Goal: Task Accomplishment & Management: Manage account settings

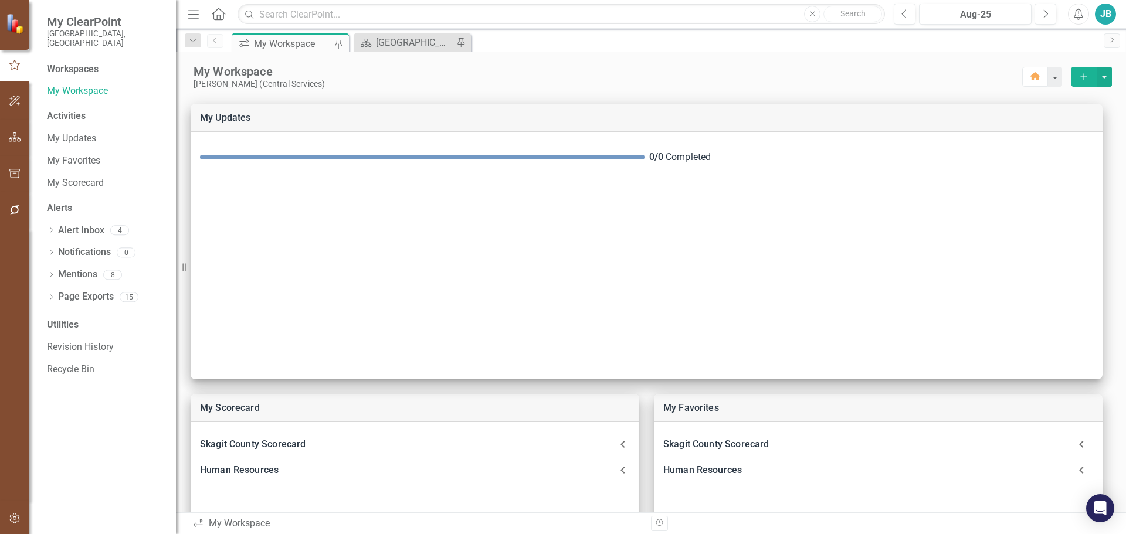
click at [397, 31] on div "Dropdown Search icon.workspace My Workspace Pin Scorecard [GEOGRAPHIC_DATA] Pag…" at bounding box center [651, 40] width 950 height 23
click at [388, 40] on div "[GEOGRAPHIC_DATA] Page" at bounding box center [414, 42] width 77 height 15
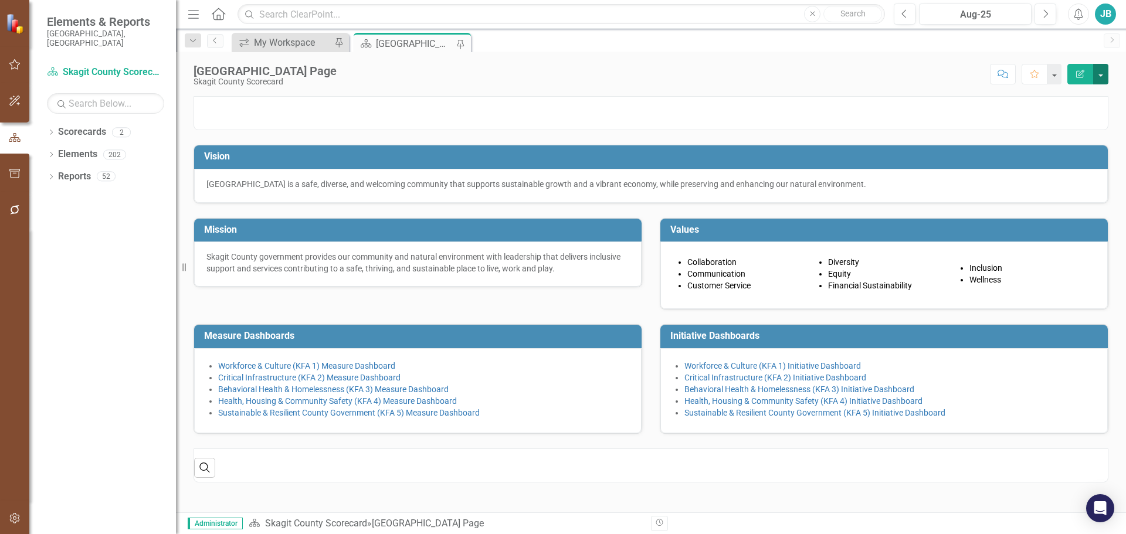
click at [1101, 70] on button "button" at bounding box center [1101, 74] width 15 height 21
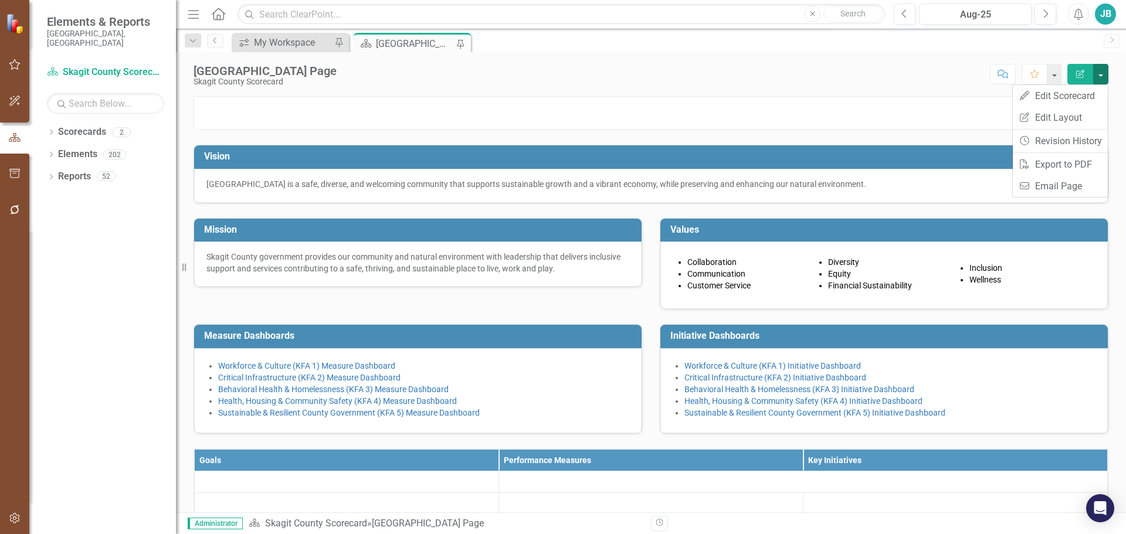
click at [617, 77] on div "Score: N/A Aug-25 Completed Comment Favorite Edit Report" at bounding box center [726, 74] width 766 height 20
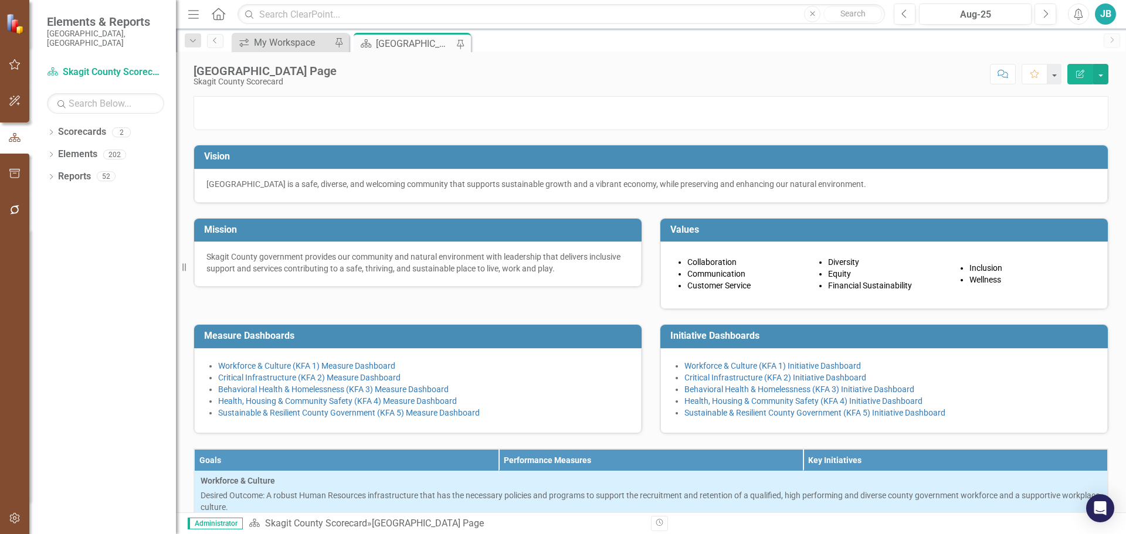
click at [220, 8] on icon "Home" at bounding box center [218, 14] width 15 height 12
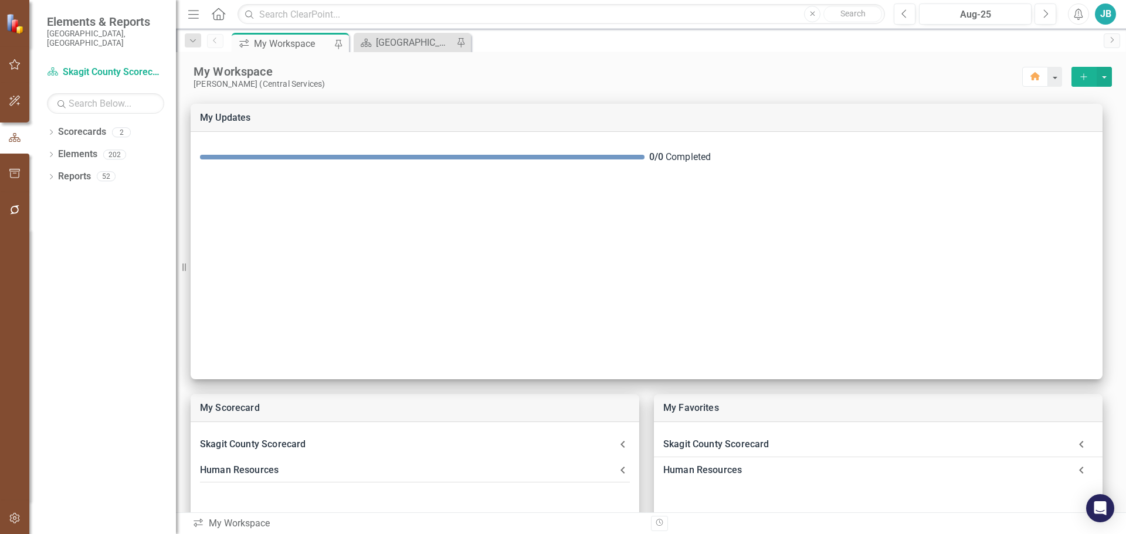
click at [192, 18] on icon "Menu" at bounding box center [193, 14] width 15 height 12
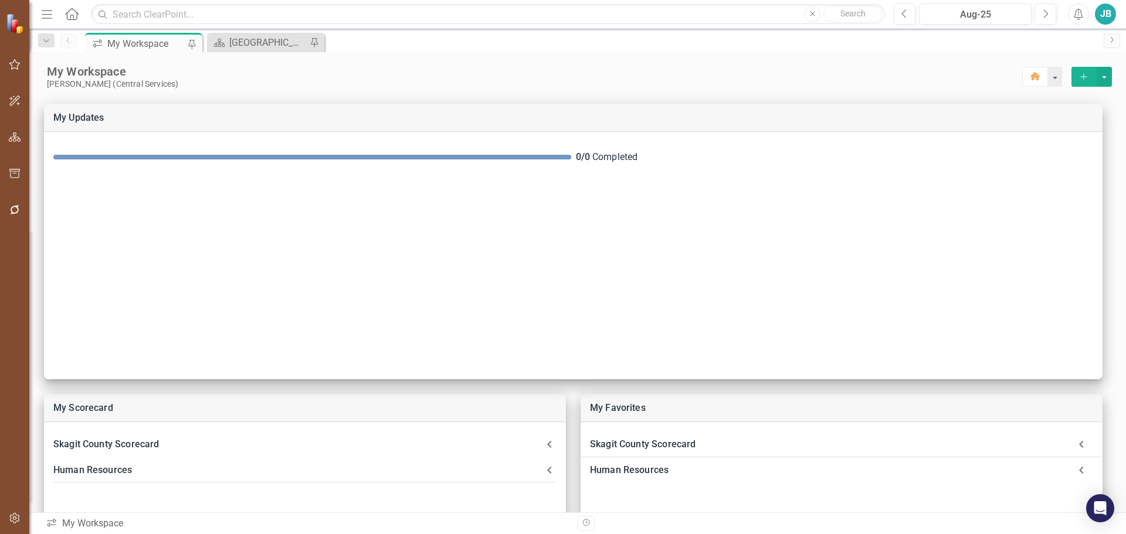
click at [48, 12] on icon "Menu" at bounding box center [46, 14] width 15 height 12
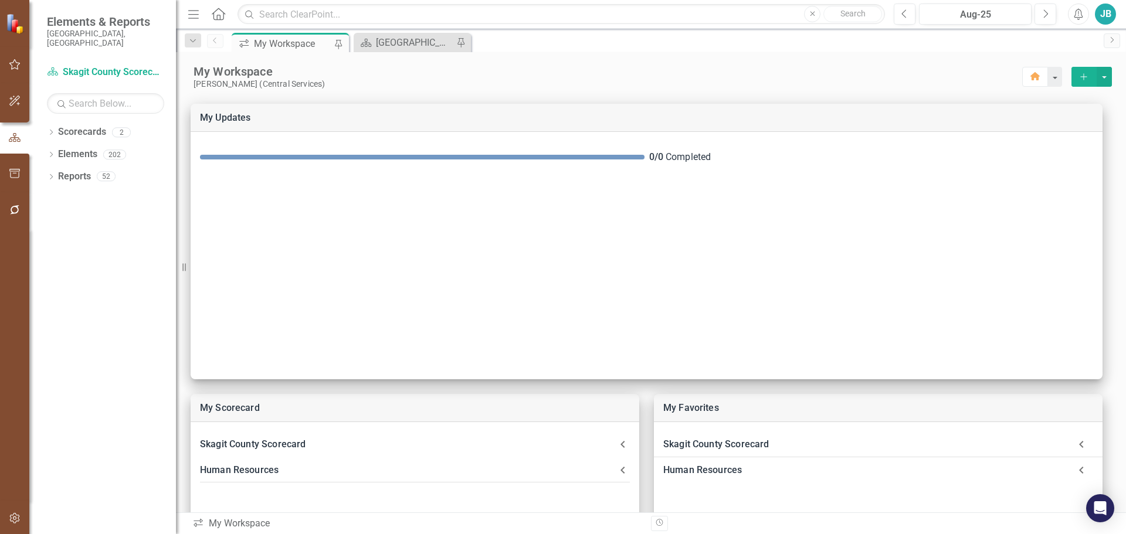
click at [192, 13] on icon "Menu" at bounding box center [193, 14] width 15 height 12
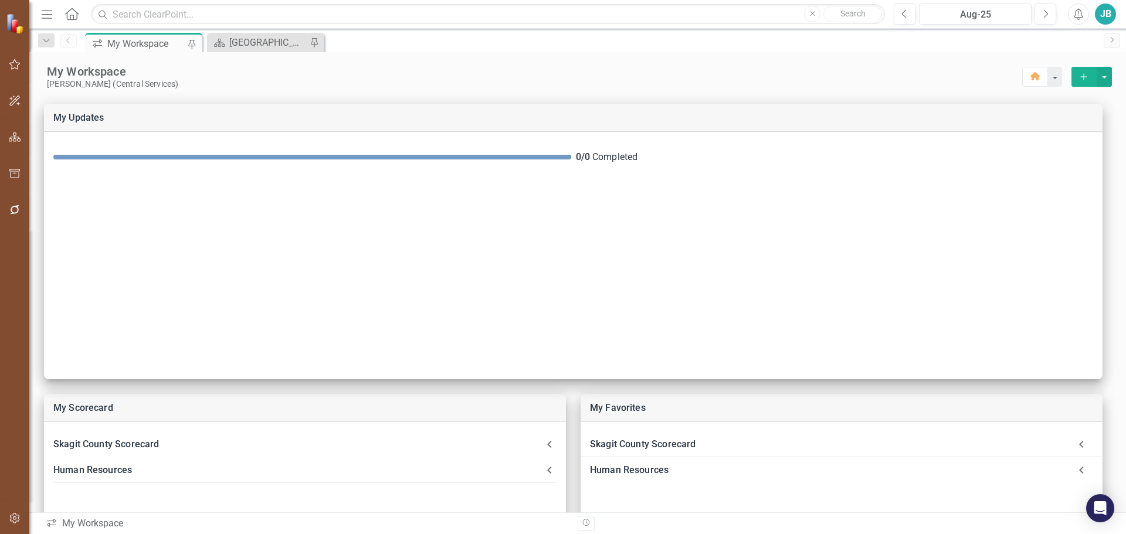
click at [75, 13] on icon "Home" at bounding box center [71, 14] width 15 height 12
click at [1069, 19] on div "Previous Aug-25 Next Alerts JB User Edit Profile Disable Sound Silence Alerts H…" at bounding box center [1000, 14] width 237 height 21
click at [1070, 15] on button "Alerts" at bounding box center [1078, 14] width 21 height 21
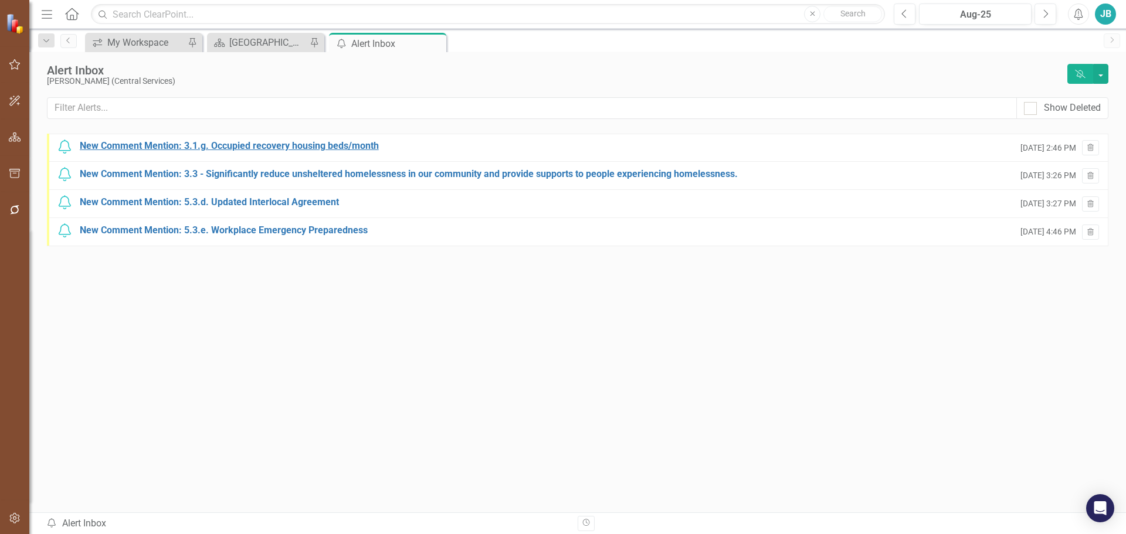
click at [316, 143] on div "New Comment Mention: 3.1.g. Occupied recovery housing beds/month" at bounding box center [229, 146] width 299 height 13
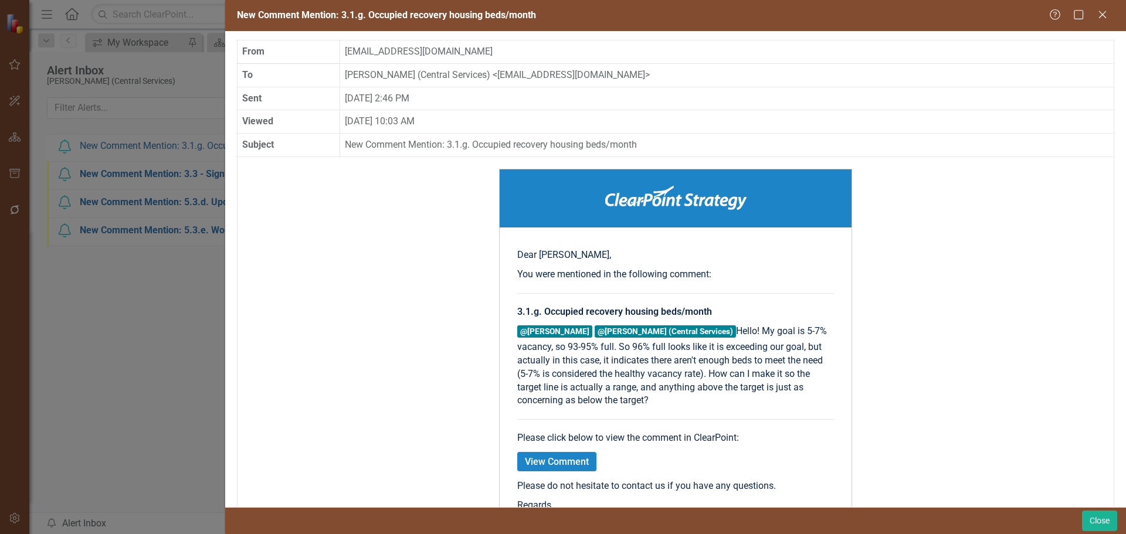
click at [69, 387] on div "New Comment Mention: 3.1.g. Occupied recovery housing beds/month Help Maximize …" at bounding box center [563, 267] width 1126 height 534
click at [1106, 10] on icon "Close" at bounding box center [1102, 14] width 15 height 11
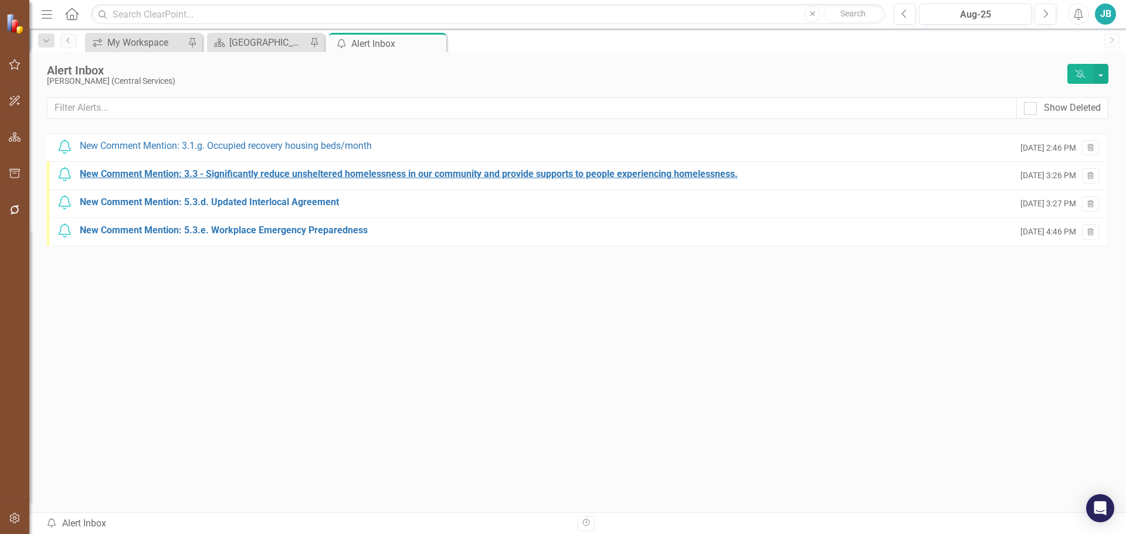
click at [432, 176] on div "New Comment Mention: 3.3 - Significantly reduce unsheltered homelessness in our…" at bounding box center [409, 174] width 658 height 13
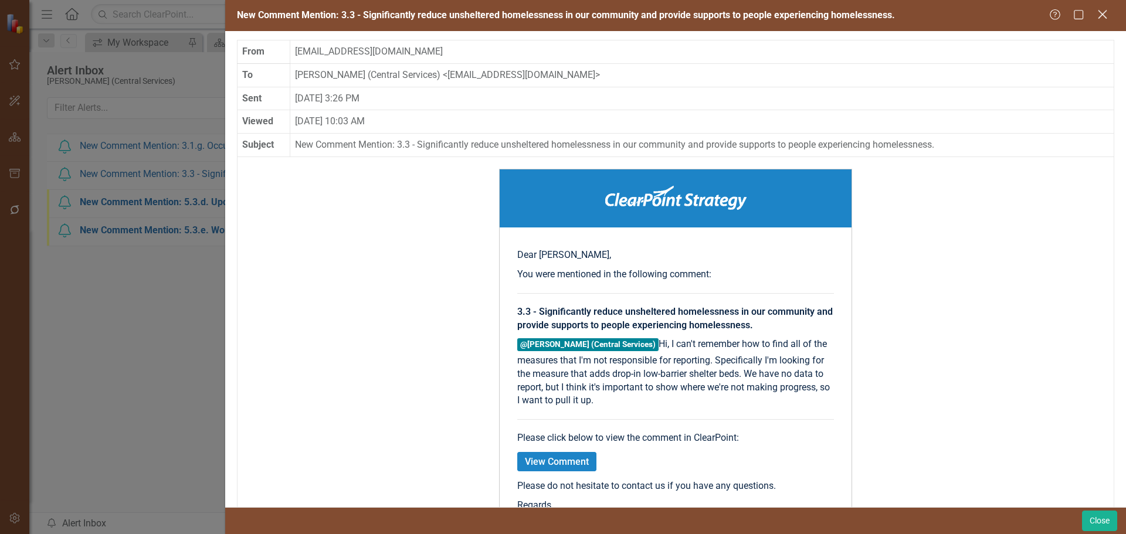
click at [1104, 12] on icon "Close" at bounding box center [1102, 14] width 15 height 11
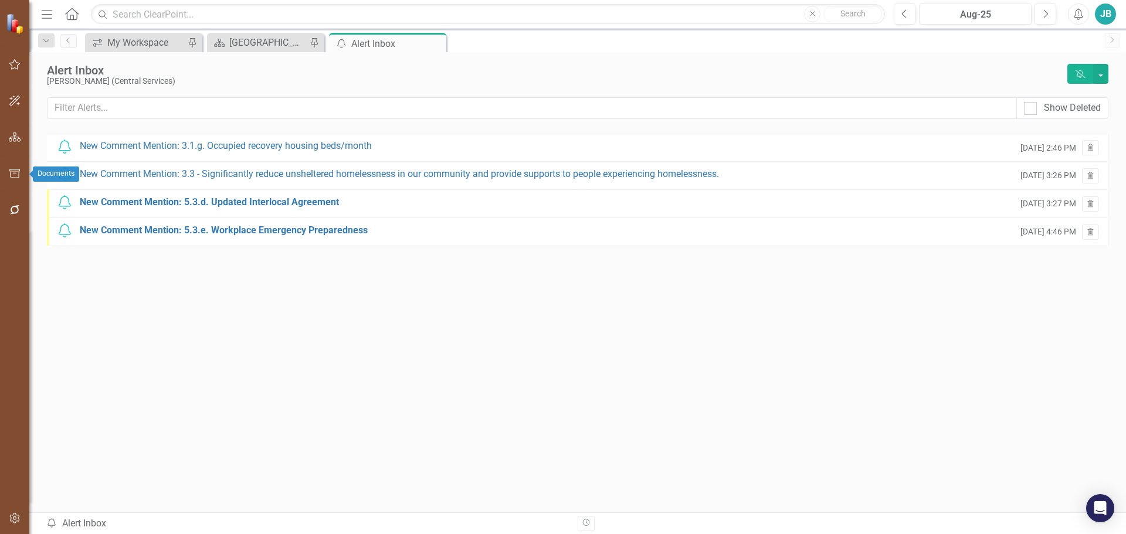
click at [18, 68] on icon "button" at bounding box center [15, 64] width 12 height 9
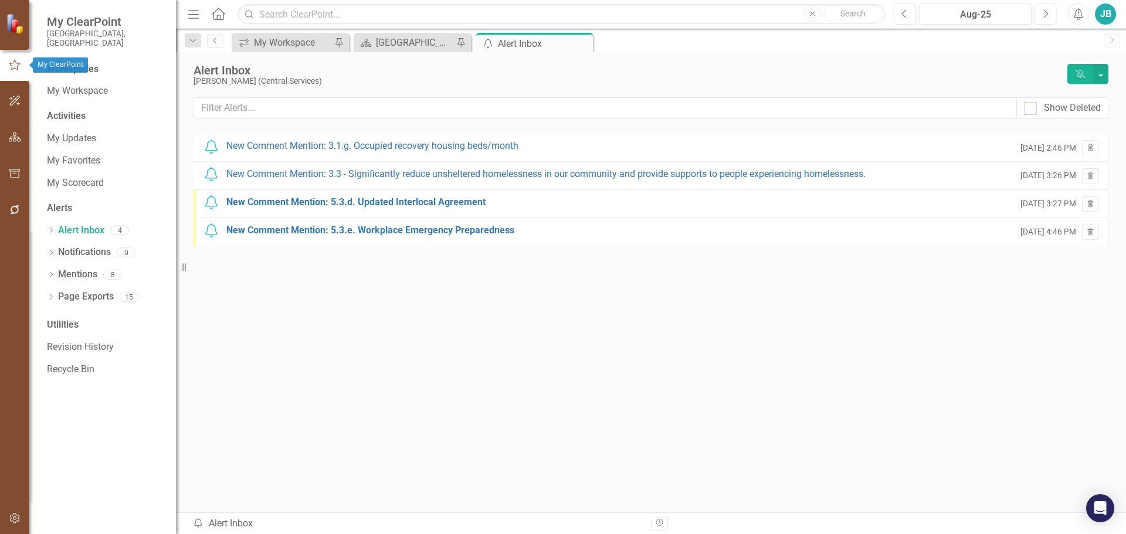
click at [18, 68] on icon "button" at bounding box center [14, 65] width 13 height 11
click at [4, 102] on button "button" at bounding box center [15, 101] width 26 height 25
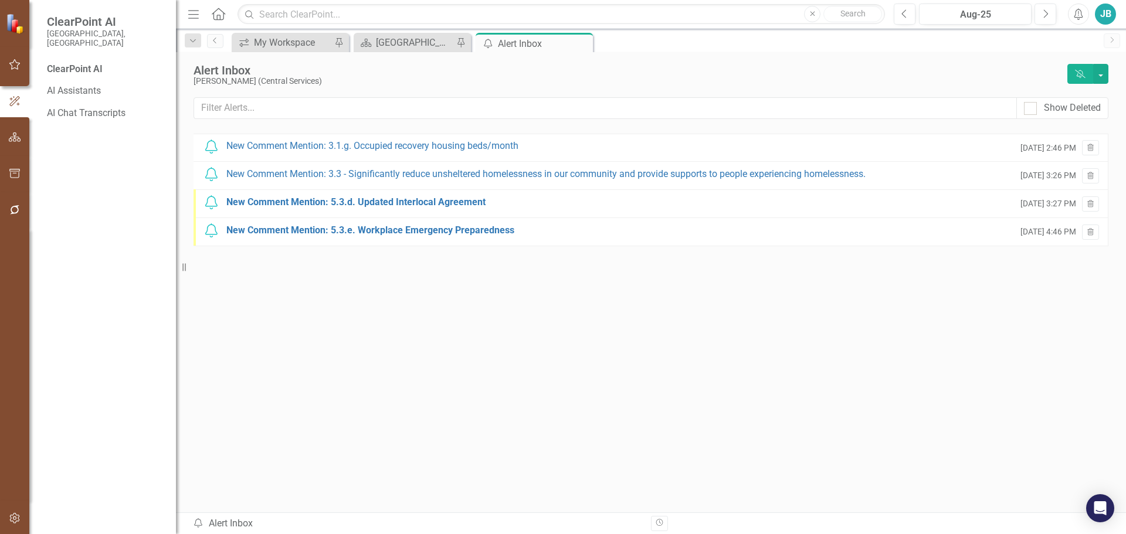
click at [58, 15] on span "ClearPoint AI" at bounding box center [105, 22] width 117 height 14
click at [11, 28] on img at bounding box center [16, 23] width 21 height 21
click at [201, 12] on icon "Menu" at bounding box center [193, 14] width 15 height 12
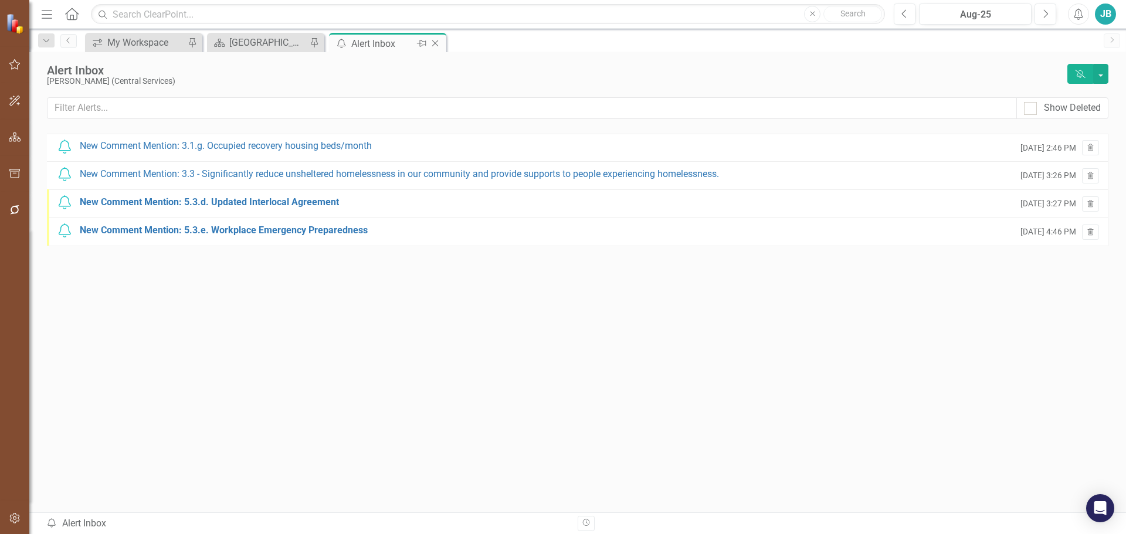
click at [431, 42] on icon "Close" at bounding box center [435, 43] width 12 height 9
click at [310, 39] on icon "Close" at bounding box center [313, 43] width 12 height 9
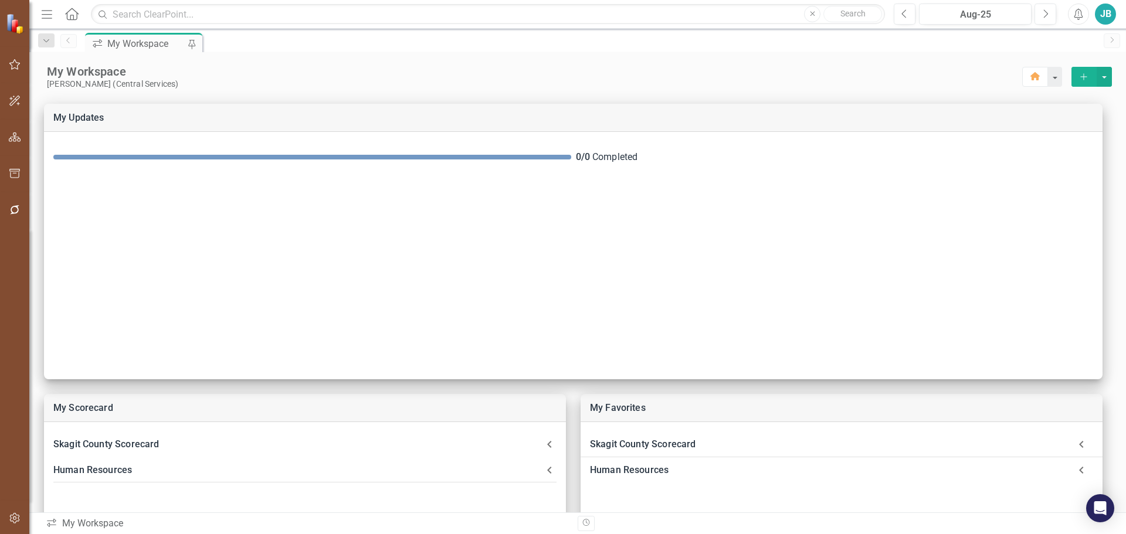
click at [73, 9] on icon at bounding box center [71, 14] width 13 height 12
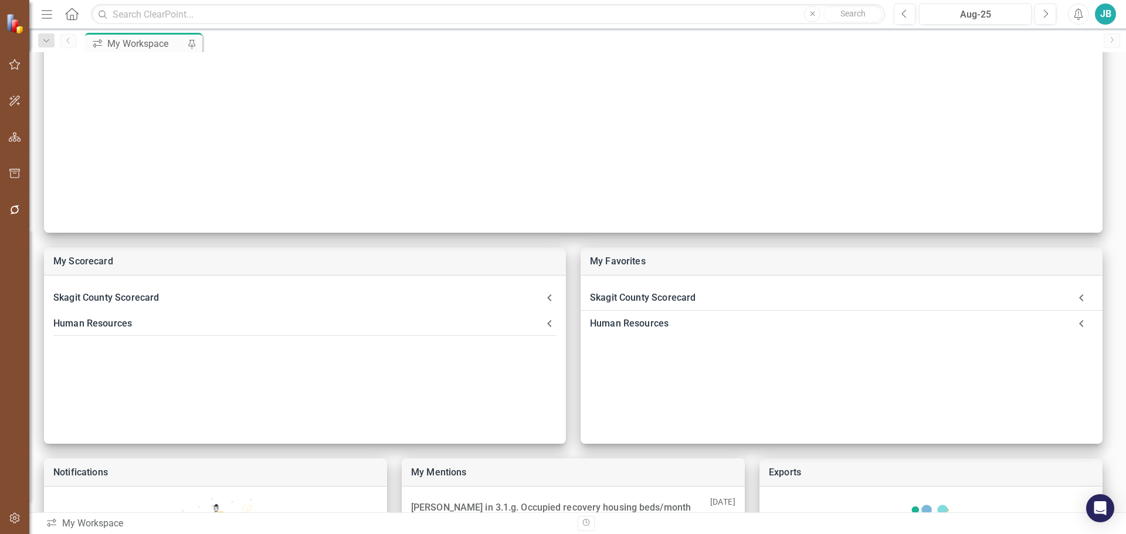
scroll to position [293, 0]
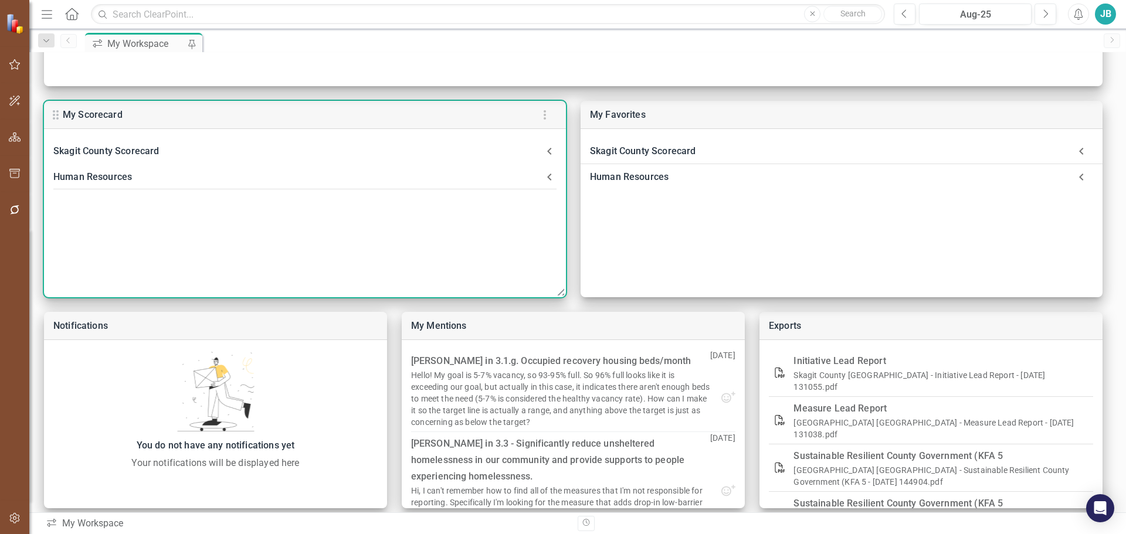
click at [120, 151] on div "Skagit County Scorecard" at bounding box center [297, 151] width 489 height 16
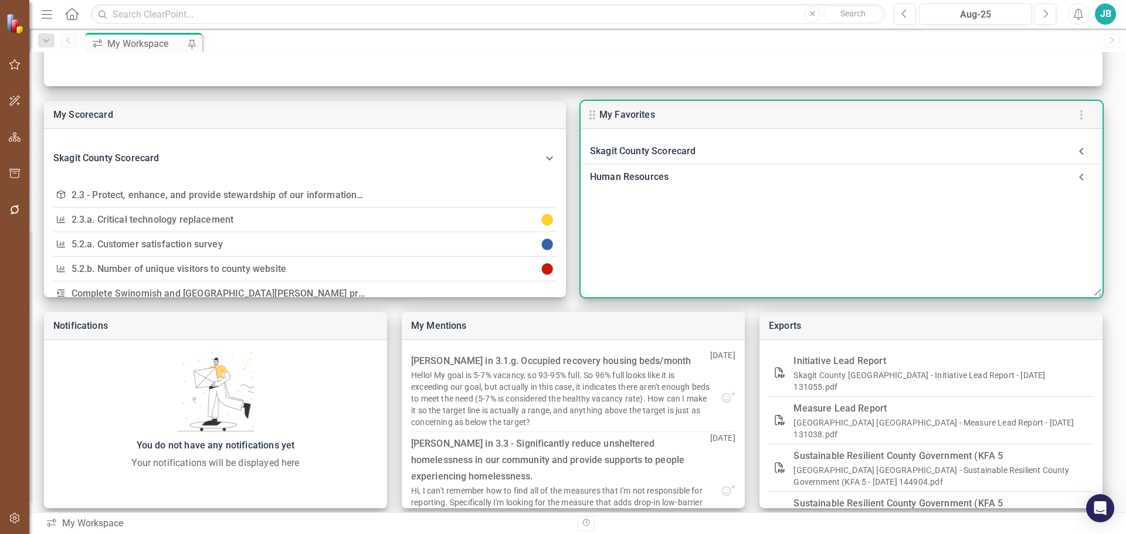
click at [627, 149] on div "Skagit County Scorecard" at bounding box center [830, 151] width 480 height 16
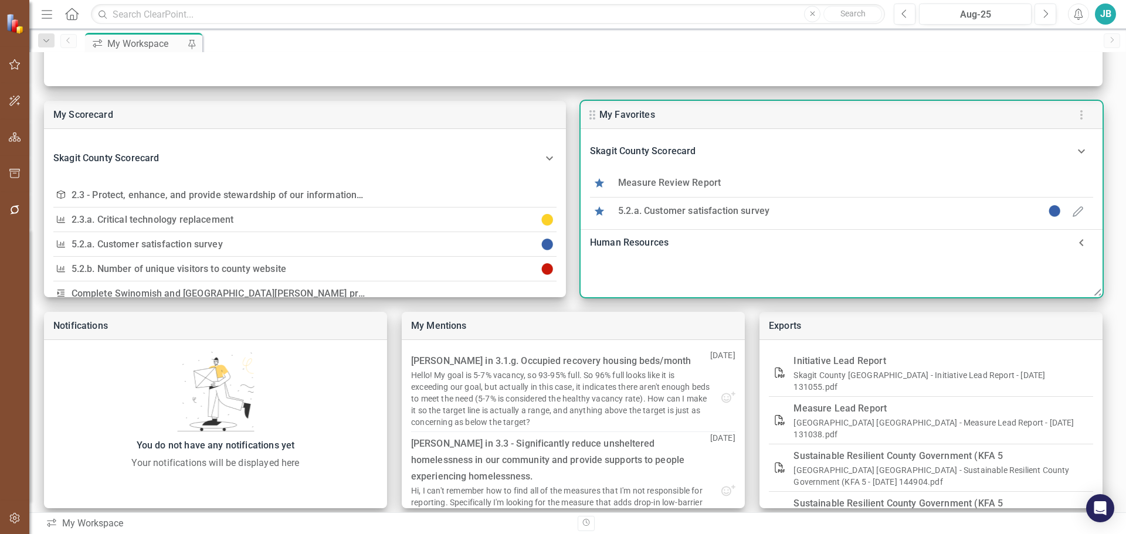
click at [644, 174] on td "Measure Review Report" at bounding box center [828, 183] width 438 height 28
click at [644, 180] on link "Measure Review Report" at bounding box center [669, 182] width 103 height 11
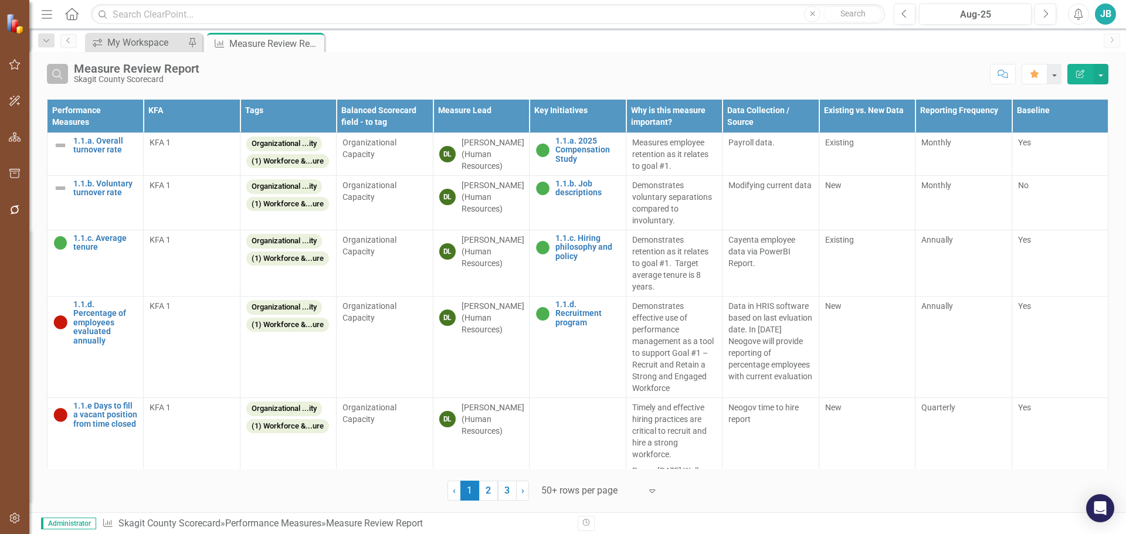
click at [62, 76] on icon "Search" at bounding box center [57, 74] width 13 height 11
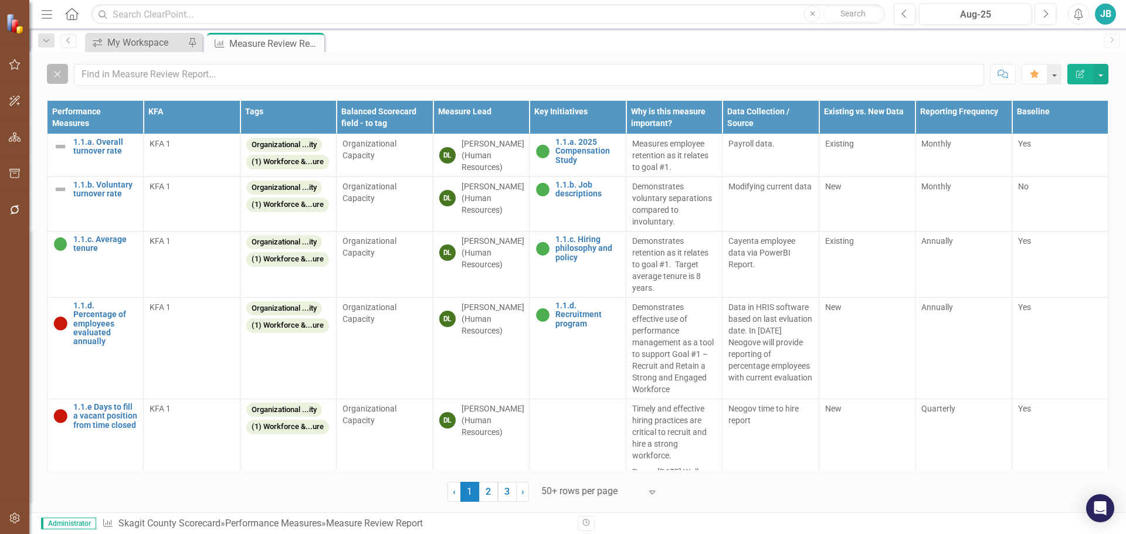
click at [55, 76] on icon "Close" at bounding box center [57, 74] width 13 height 11
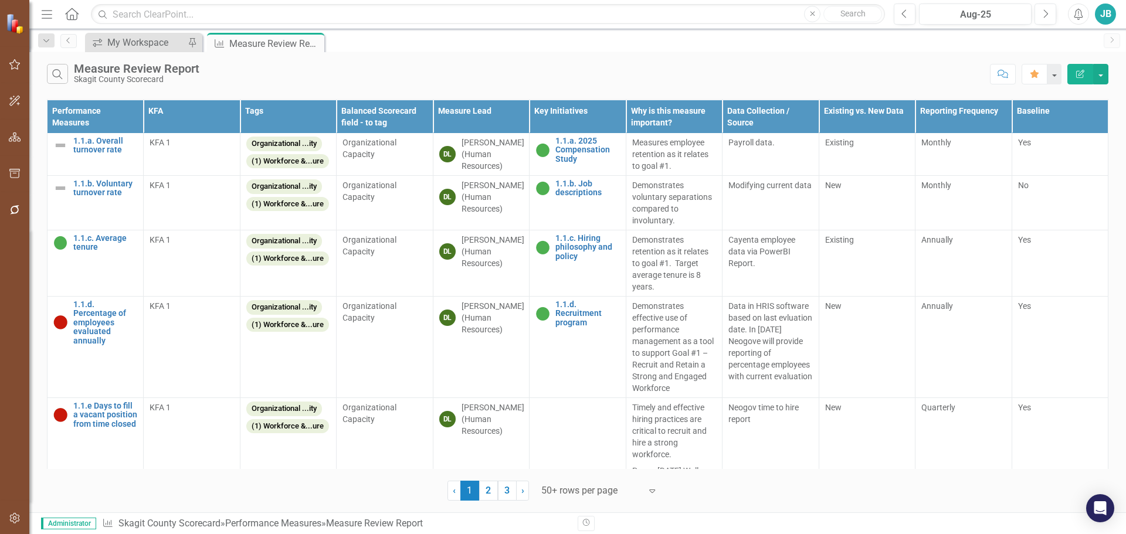
click at [109, 76] on div "Skagit County Scorecard" at bounding box center [137, 79] width 126 height 9
click at [144, 48] on div "My Workspace" at bounding box center [145, 42] width 77 height 15
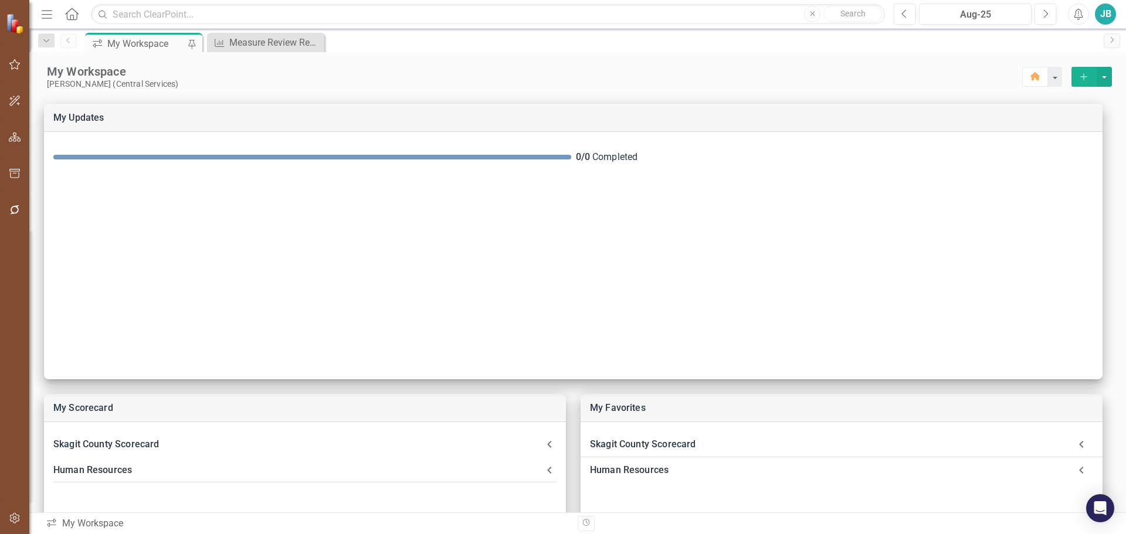
click at [54, 9] on icon "Menu" at bounding box center [46, 14] width 15 height 12
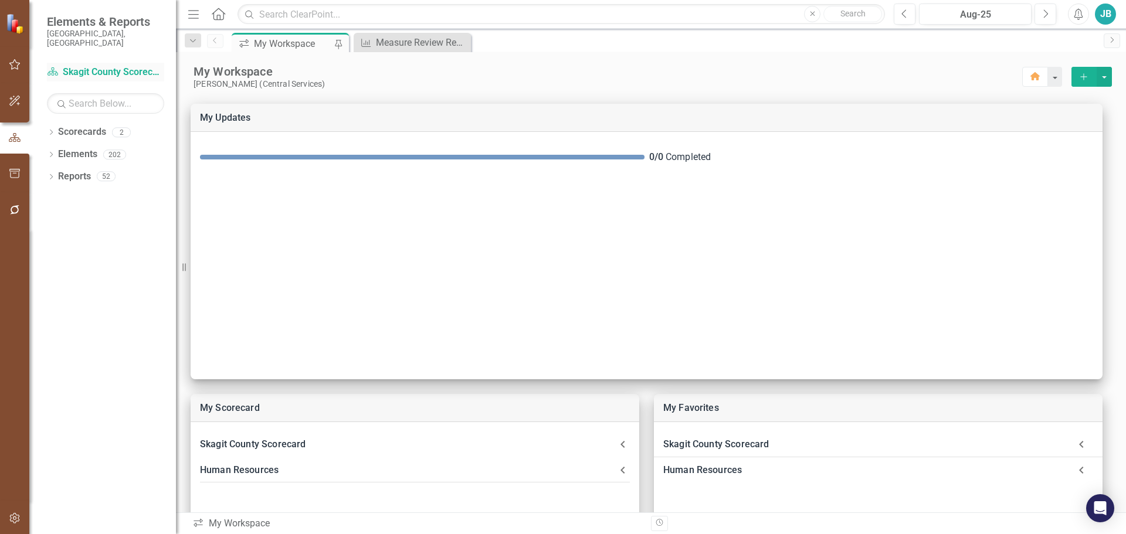
click at [114, 66] on link "Scorecard Skagit County Scorecard" at bounding box center [105, 72] width 117 height 13
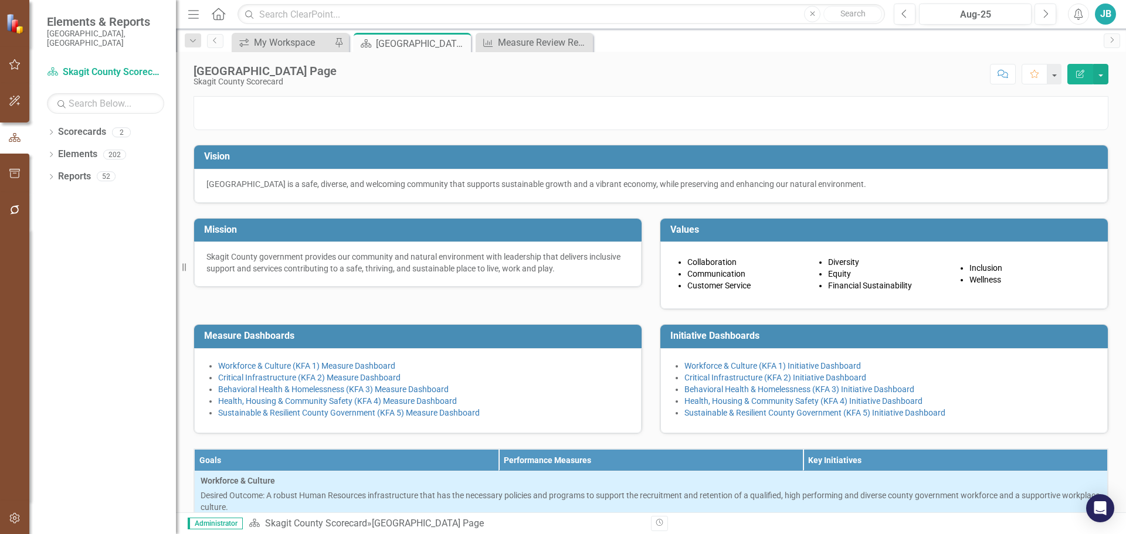
click at [191, 13] on icon "Menu" at bounding box center [193, 14] width 15 height 12
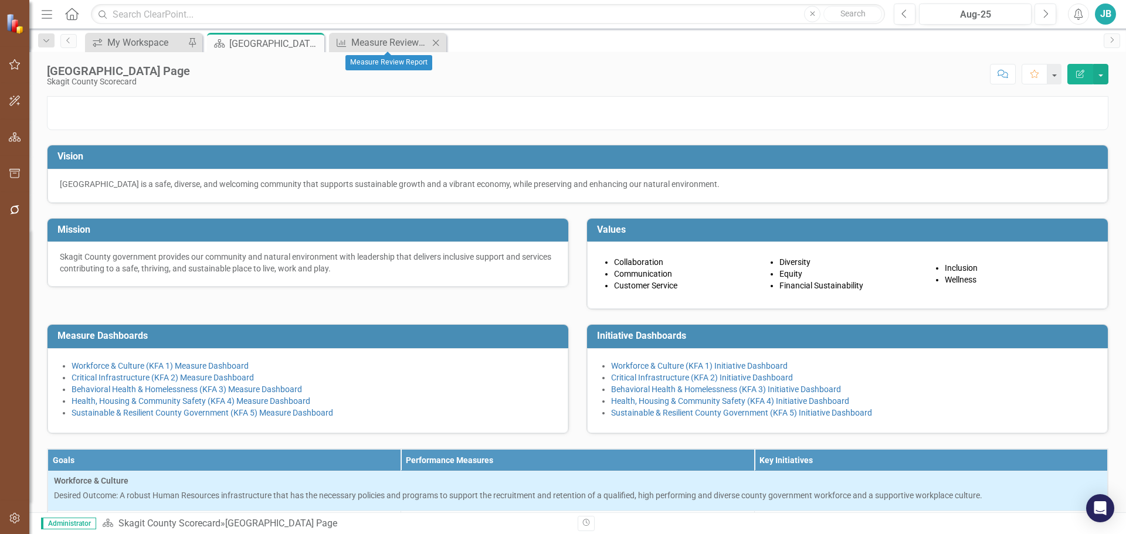
click at [439, 42] on icon "Close" at bounding box center [436, 42] width 12 height 9
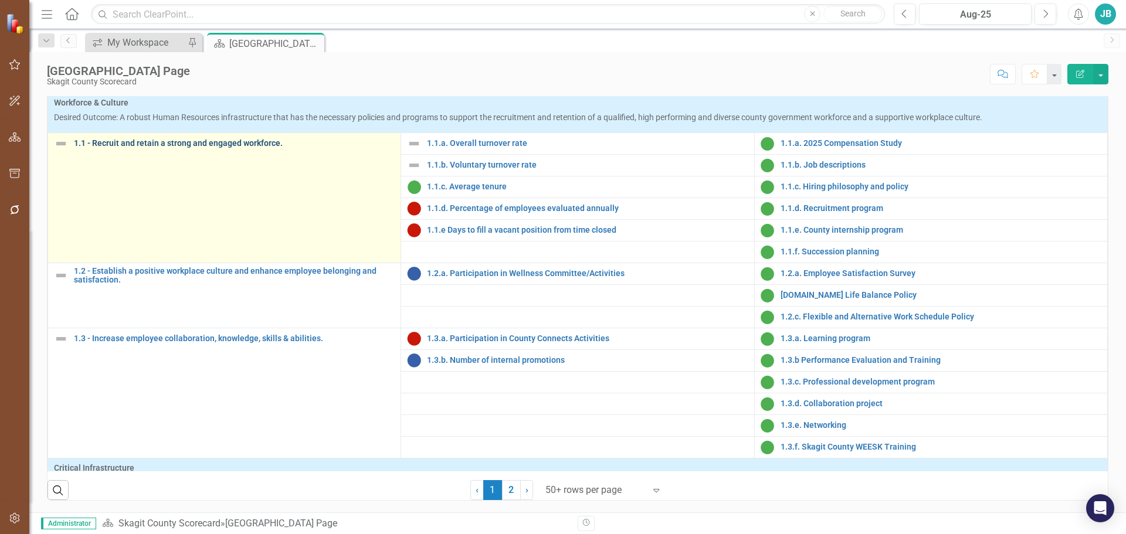
click at [159, 148] on link "1.1 - Recruit and retain a strong and engaged workforce." at bounding box center [234, 143] width 321 height 9
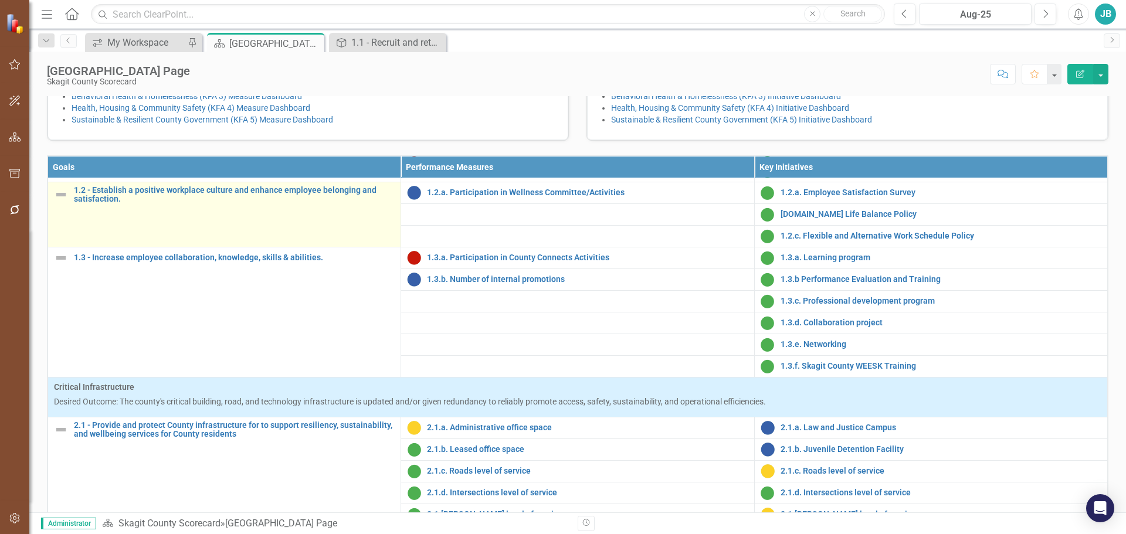
scroll to position [176, 0]
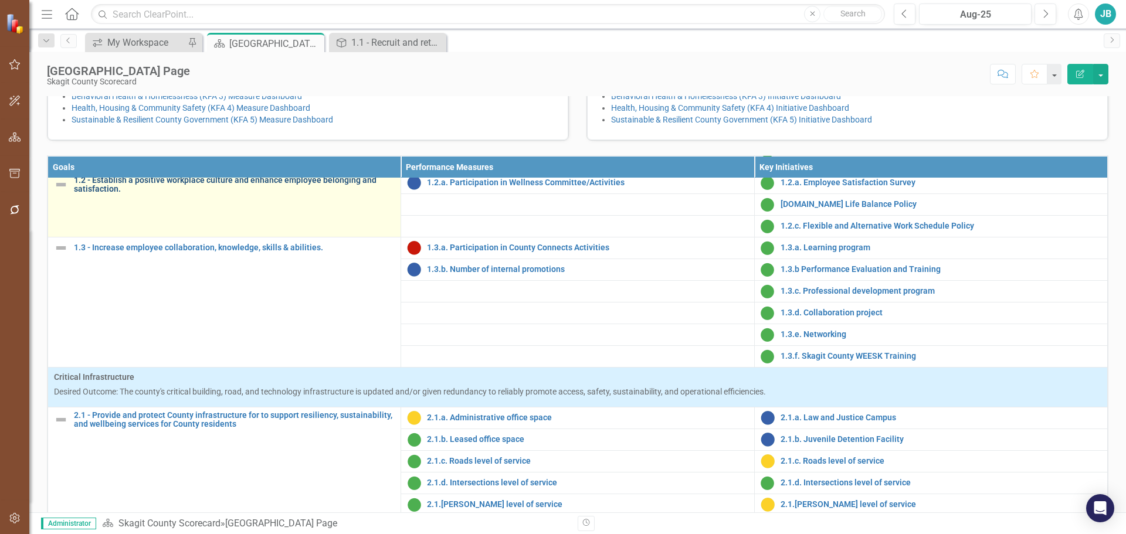
click at [104, 194] on link "1.2 - Establish a positive workplace culture and enhance employee belonging and…" at bounding box center [234, 185] width 321 height 18
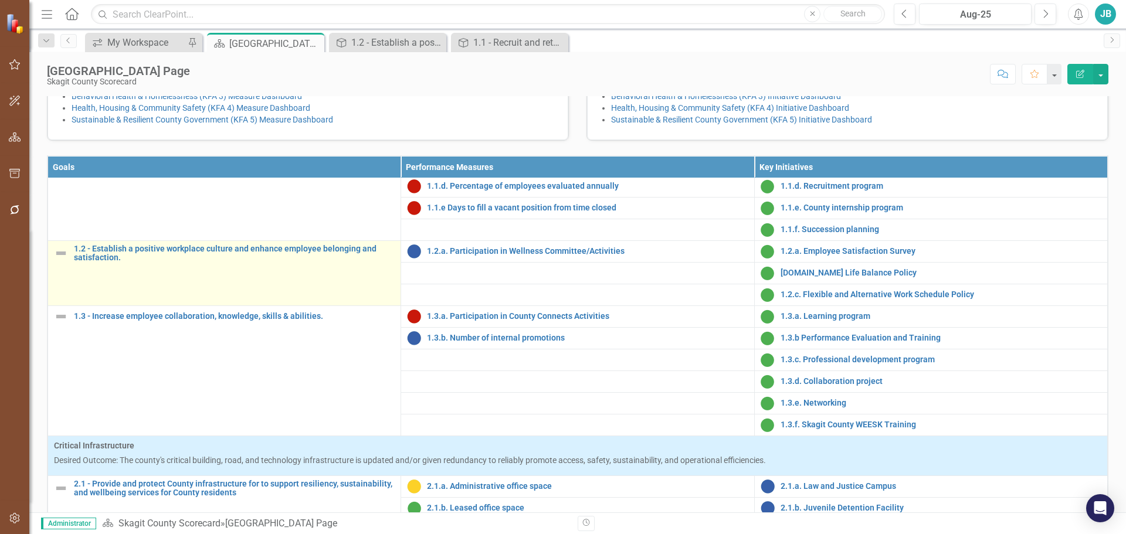
scroll to position [235, 0]
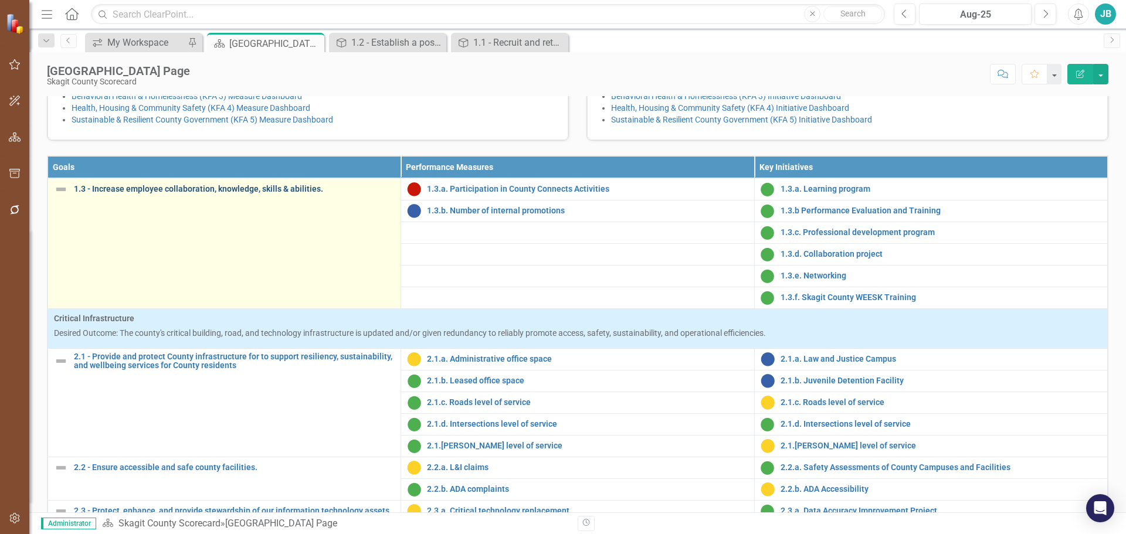
click at [94, 194] on link "1.3 - Increase employee collaboration, knowledge, skills & abilities." at bounding box center [234, 189] width 321 height 9
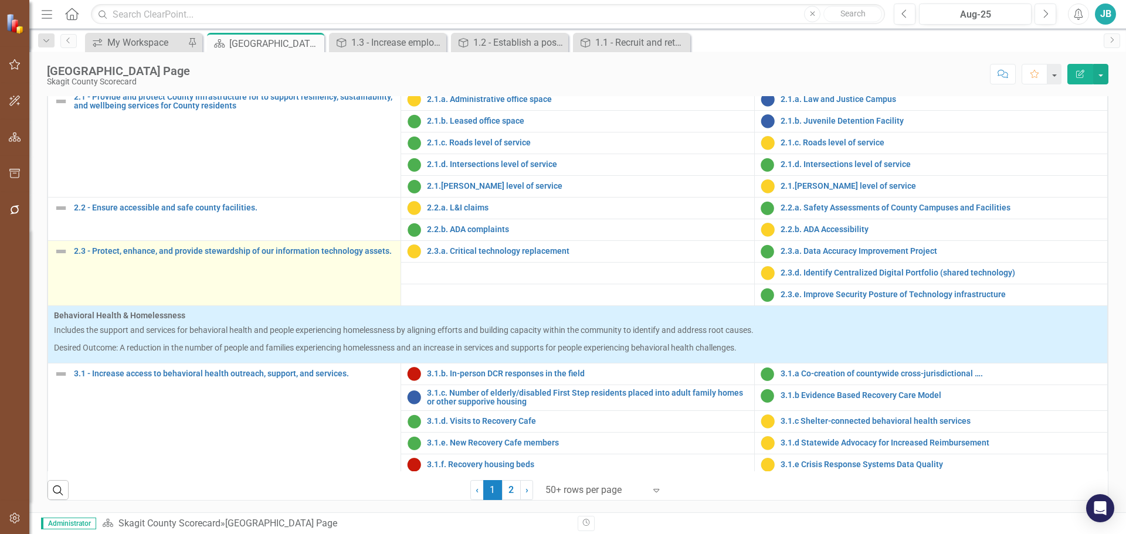
scroll to position [411, 0]
click at [239, 247] on link "2.3 - Protect, enhance, and provide stewardship of our information technology a…" at bounding box center [234, 250] width 321 height 9
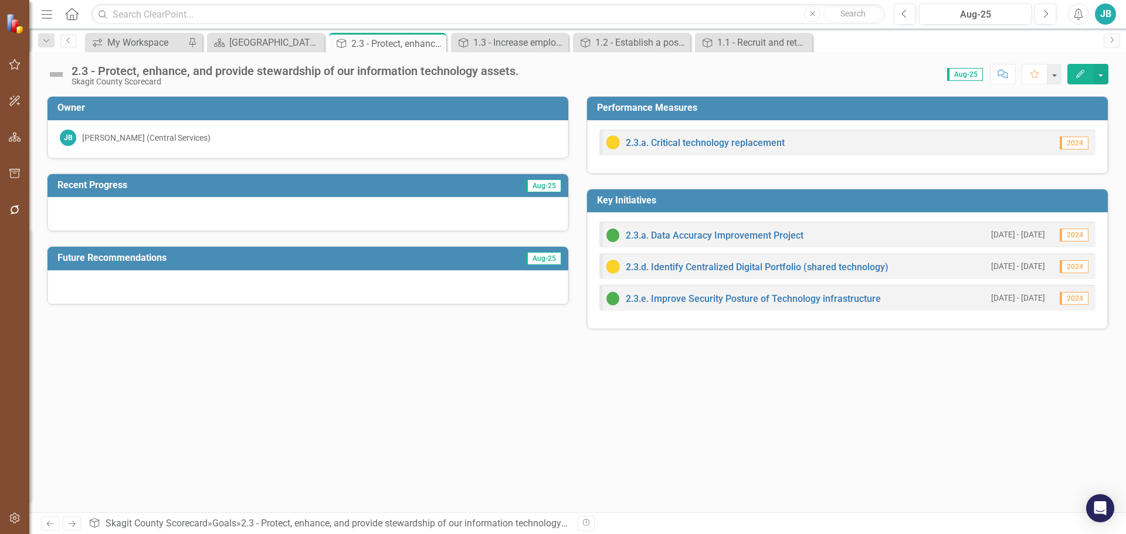
click at [340, 204] on div at bounding box center [308, 214] width 521 height 34
click at [316, 209] on div at bounding box center [308, 214] width 521 height 34
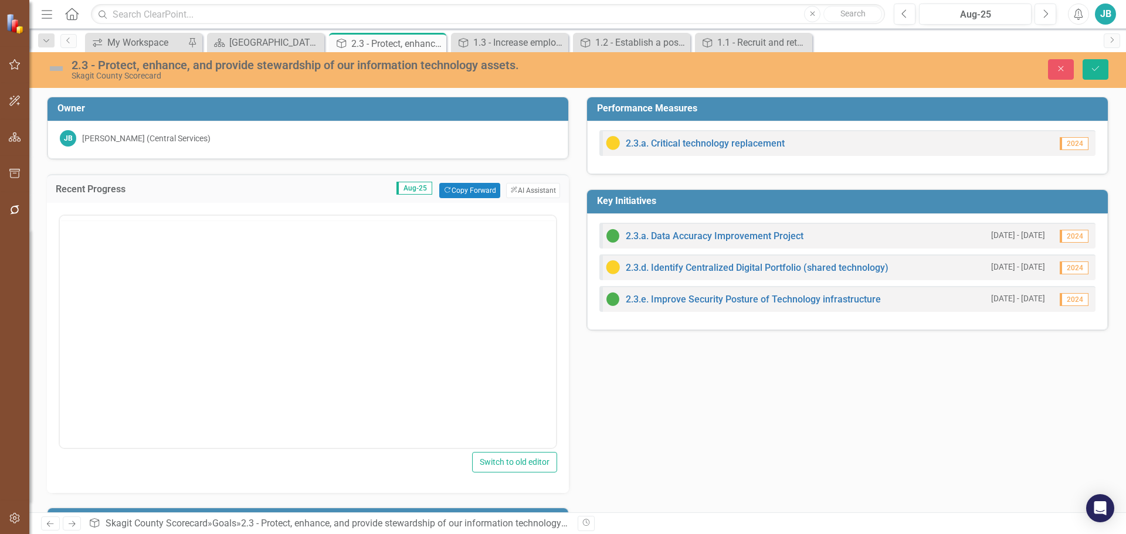
click at [356, 218] on div at bounding box center [308, 218] width 496 height 0
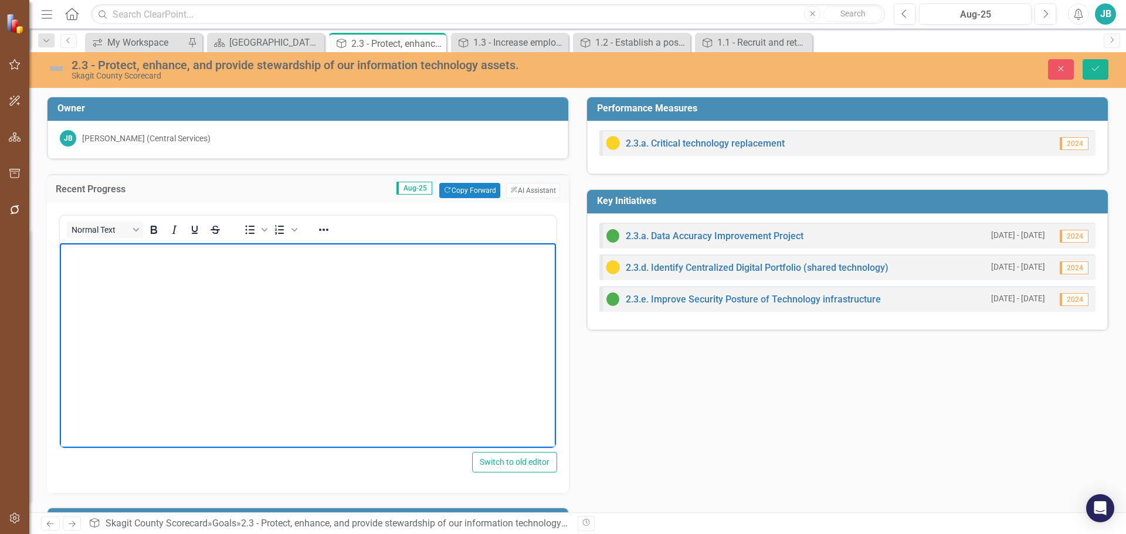
click at [229, 308] on body "Rich Text Area. Press ALT-0 for help." at bounding box center [308, 331] width 496 height 176
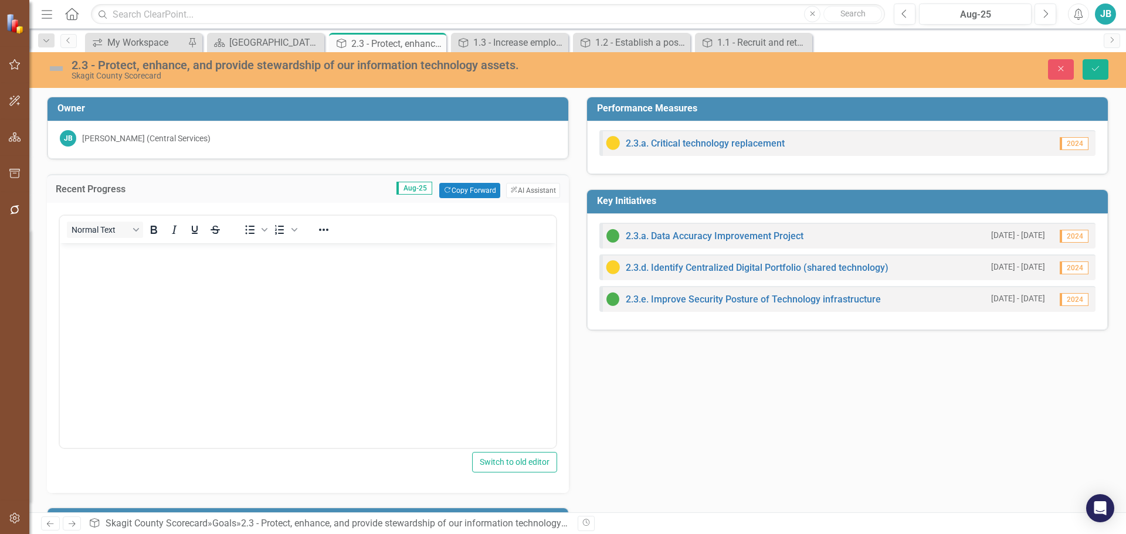
click at [883, 243] on div "2.3.a. Data Accuracy Improvement Project [DATE] - [DATE] 2024" at bounding box center [848, 236] width 496 height 26
click at [717, 240] on link "2.3.a. Data Accuracy Improvement Project" at bounding box center [715, 236] width 178 height 11
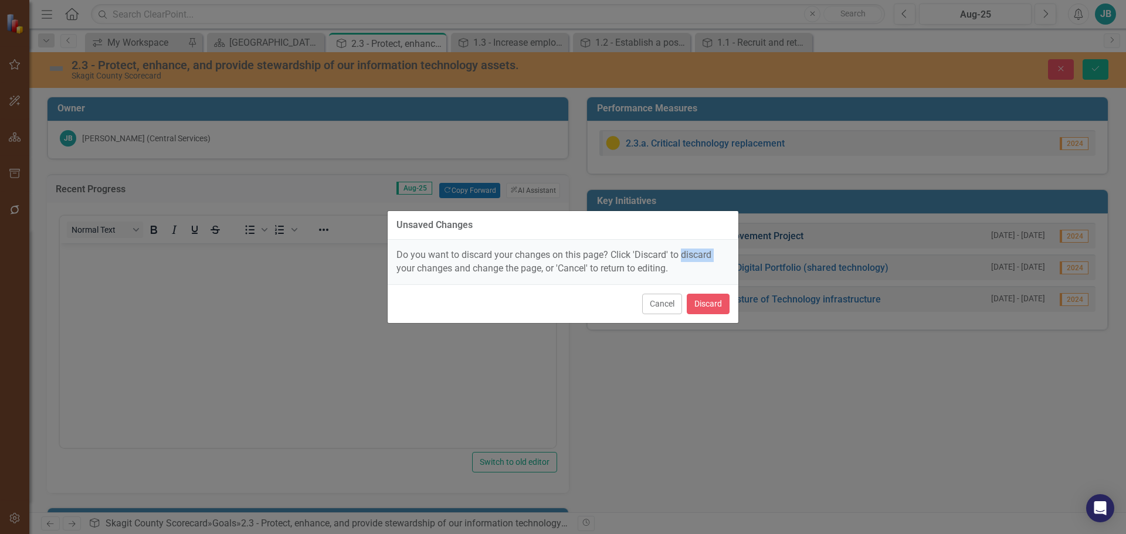
click at [717, 240] on div "Do you want to discard your changes on this page? Click 'Discard' to discard yo…" at bounding box center [563, 262] width 351 height 45
click at [720, 343] on div "Unsaved Changes Do you want to discard your changes on this page? Click 'Discar…" at bounding box center [563, 267] width 352 height 534
click at [652, 303] on button "Cancel" at bounding box center [662, 304] width 40 height 21
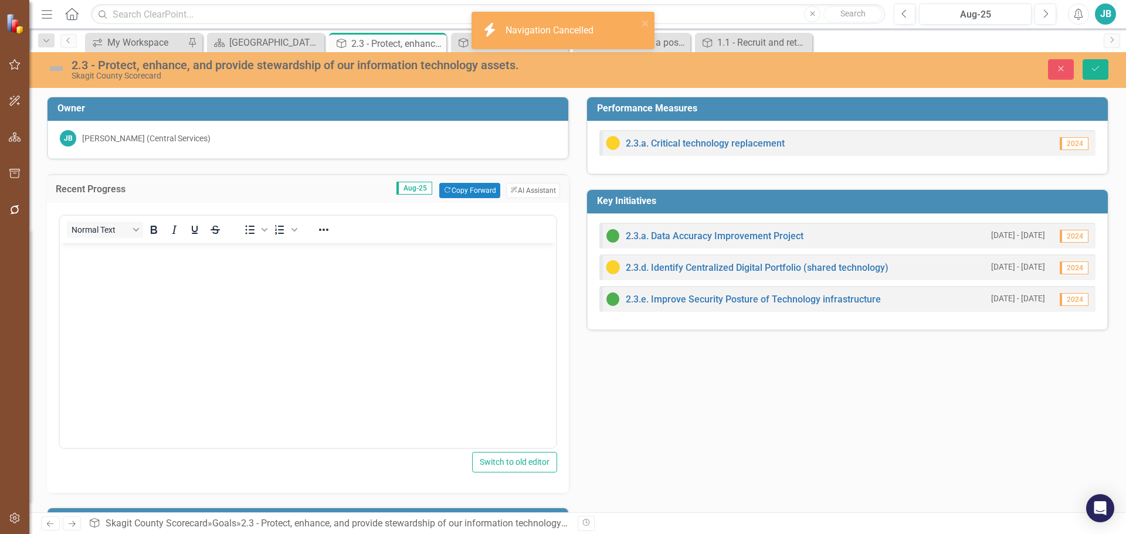
click at [282, 309] on body "Rich Text Area. Press ALT-0 for help." at bounding box center [308, 331] width 496 height 176
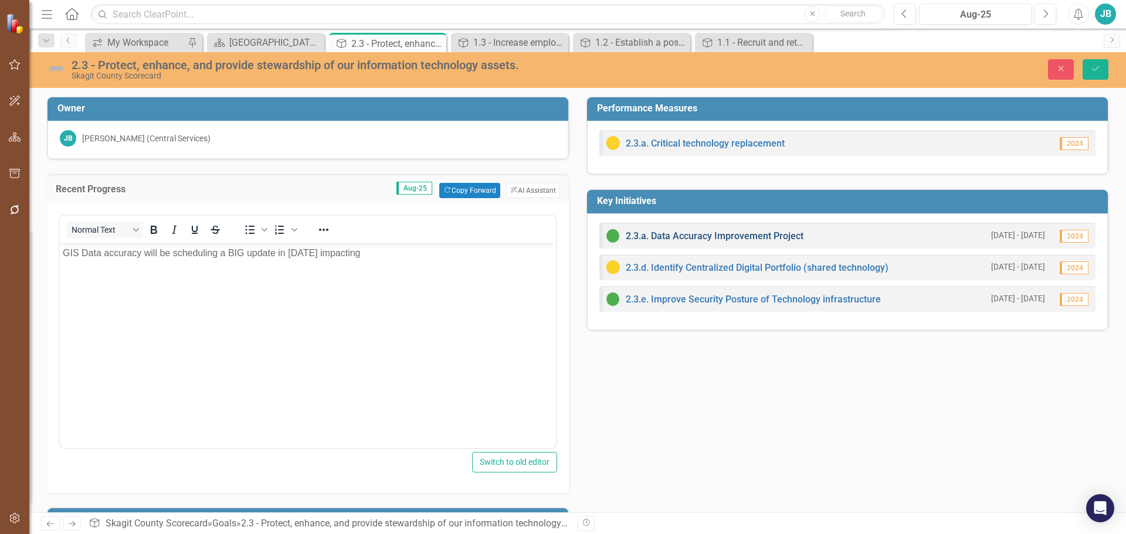
click at [695, 238] on link "2.3.a. Data Accuracy Improvement Project" at bounding box center [715, 236] width 178 height 11
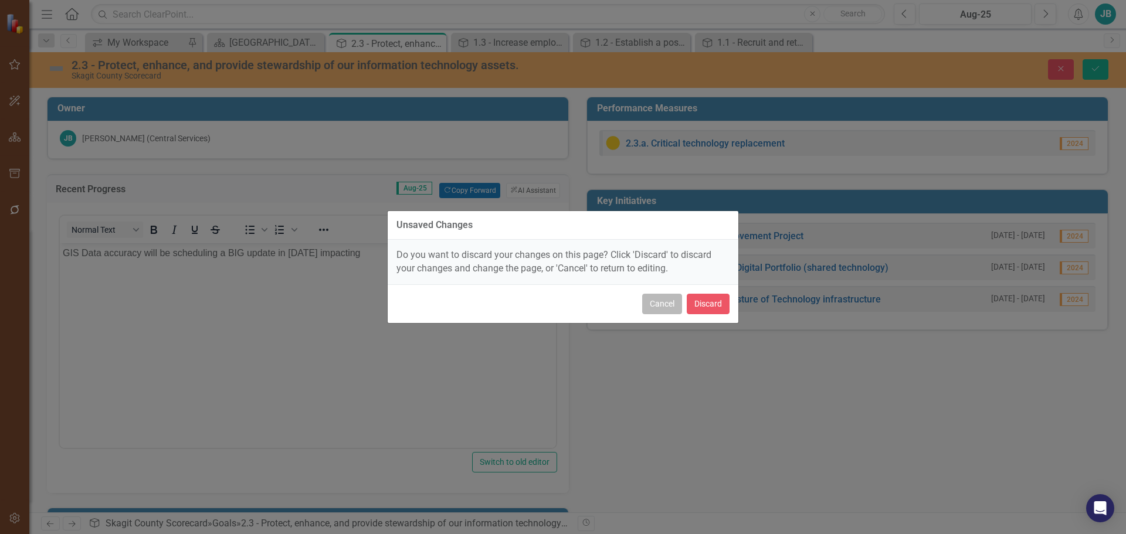
click at [666, 302] on button "Cancel" at bounding box center [662, 304] width 40 height 21
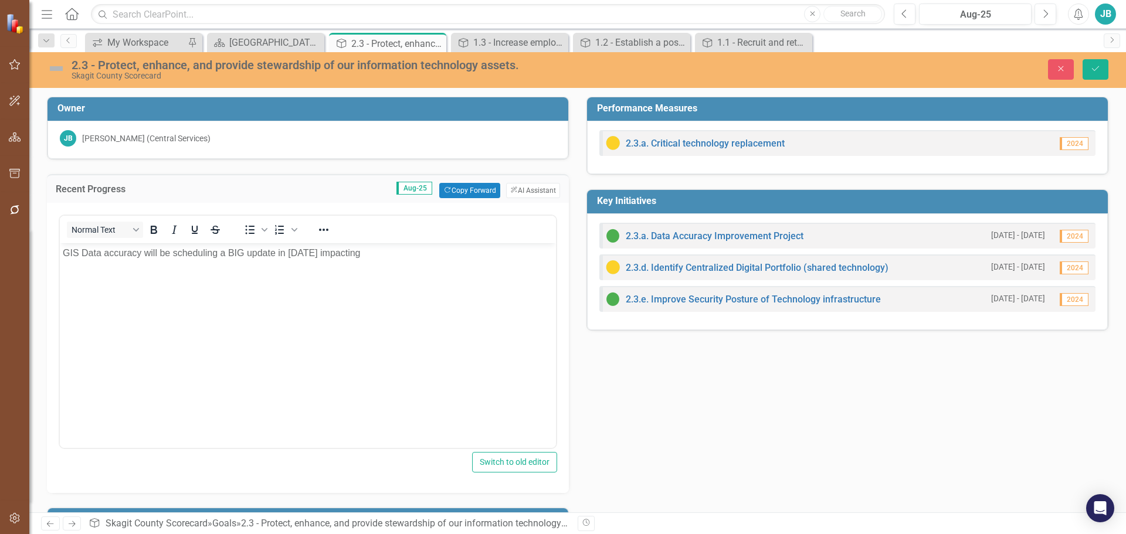
click at [405, 258] on p "GIS Data accuracy will be scheduling a BIG update in [DATE] impacting" at bounding box center [308, 253] width 490 height 14
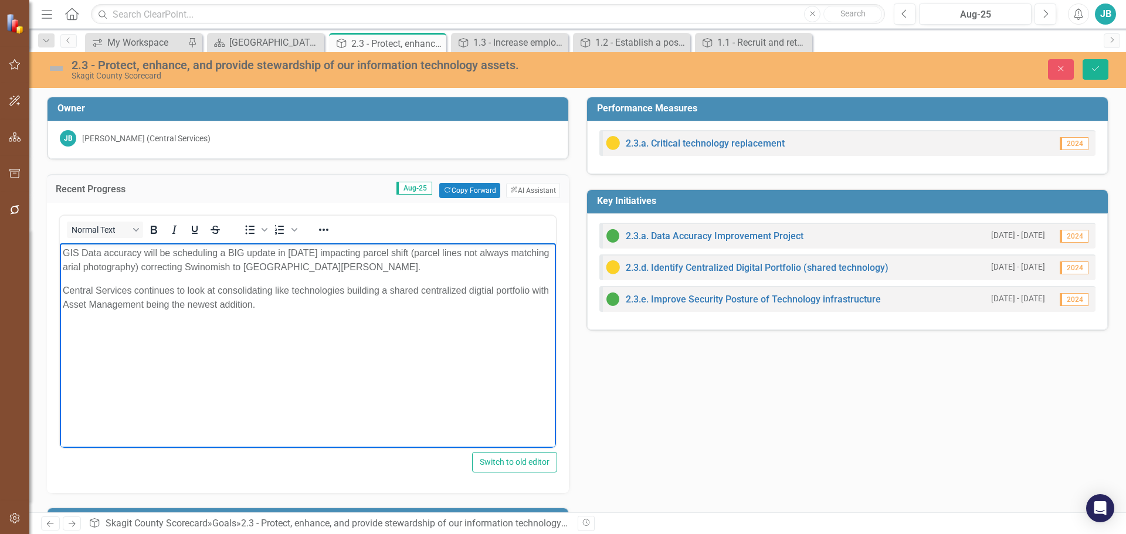
drag, startPoint x: 479, startPoint y: 290, endPoint x: 340, endPoint y: 429, distance: 195.8
click at [333, 419] on html "GIS Data accuracy will be scheduling a BIG update in [DATE] impacting parcel sh…" at bounding box center [308, 331] width 496 height 176
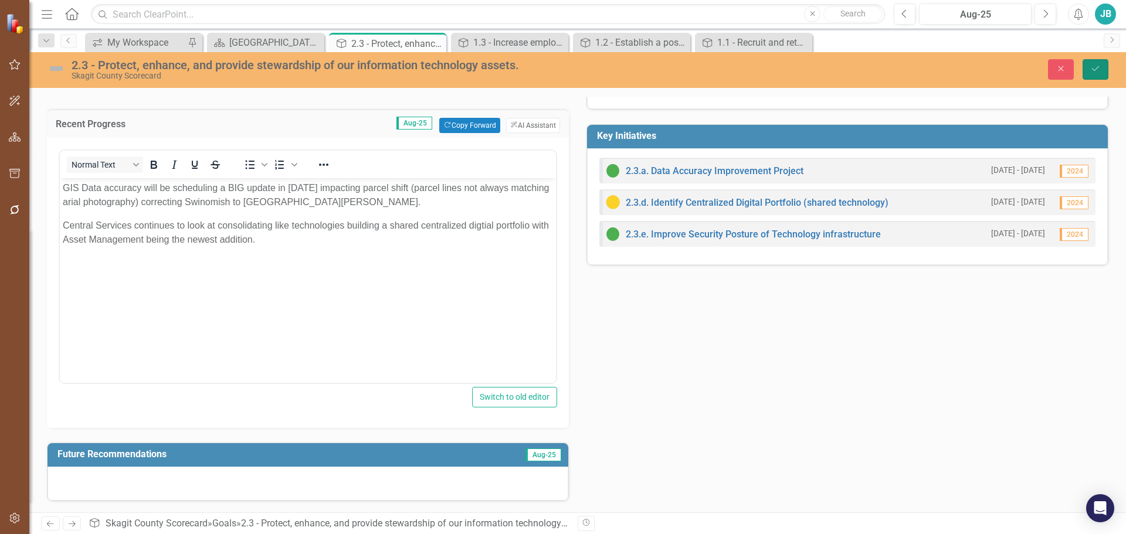
click at [1098, 67] on icon "submit" at bounding box center [1095, 68] width 7 height 5
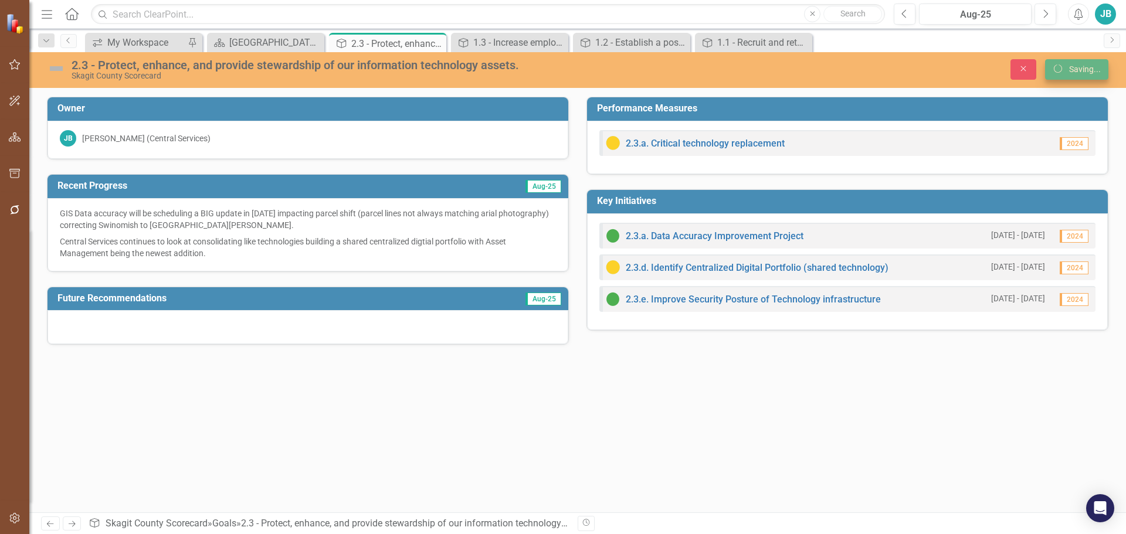
scroll to position [0, 0]
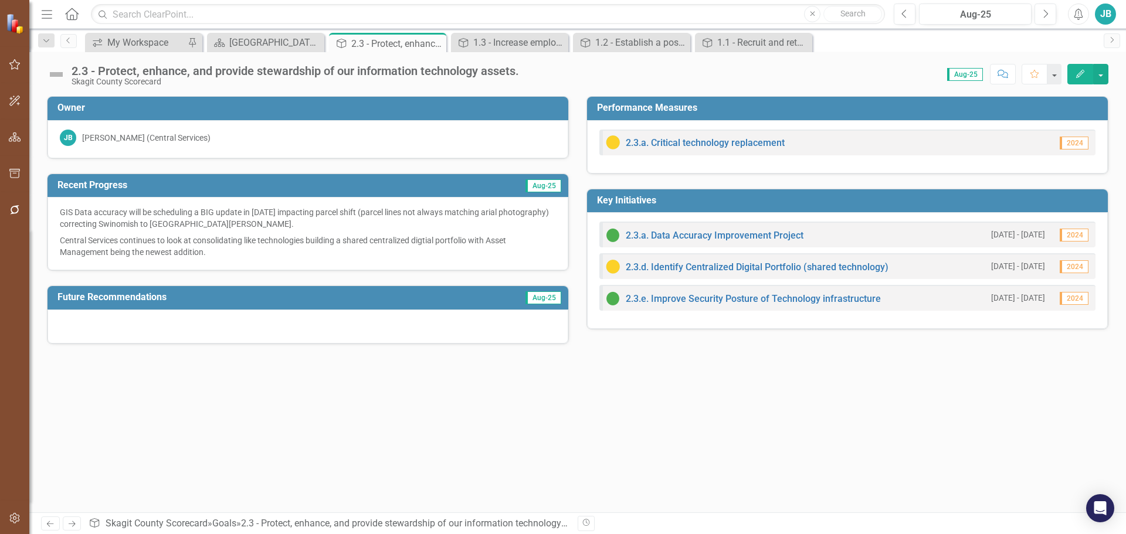
click at [489, 326] on div at bounding box center [308, 327] width 521 height 34
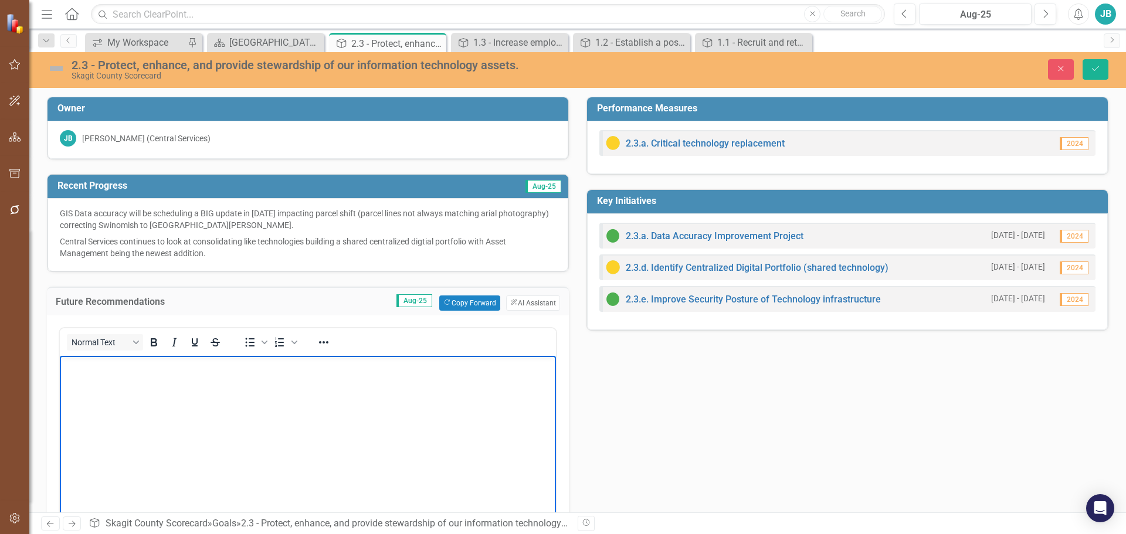
click at [340, 402] on body "Rich Text Area. Press ALT-0 for help." at bounding box center [308, 444] width 496 height 176
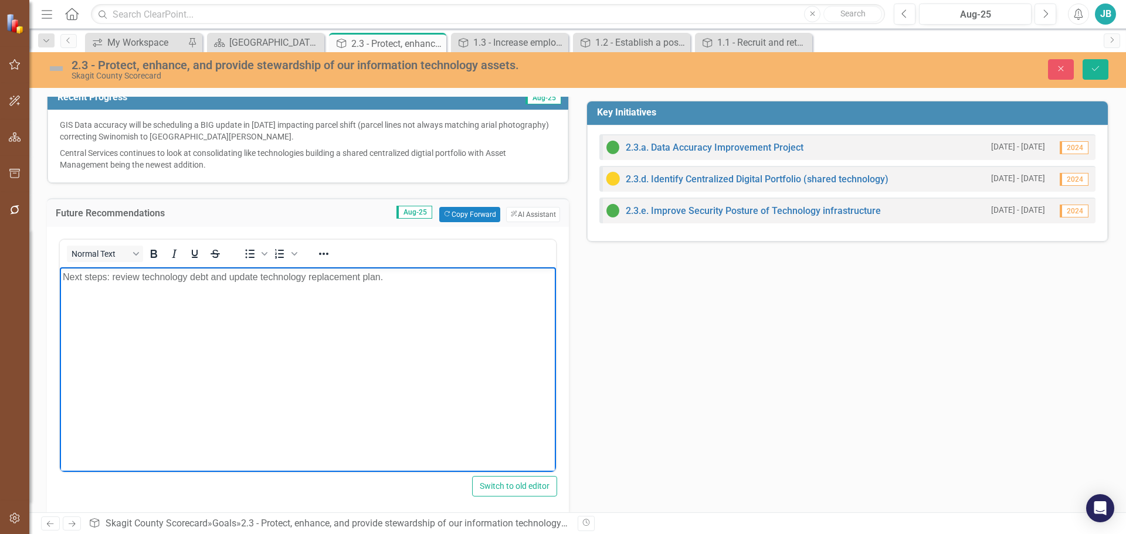
scroll to position [104, 0]
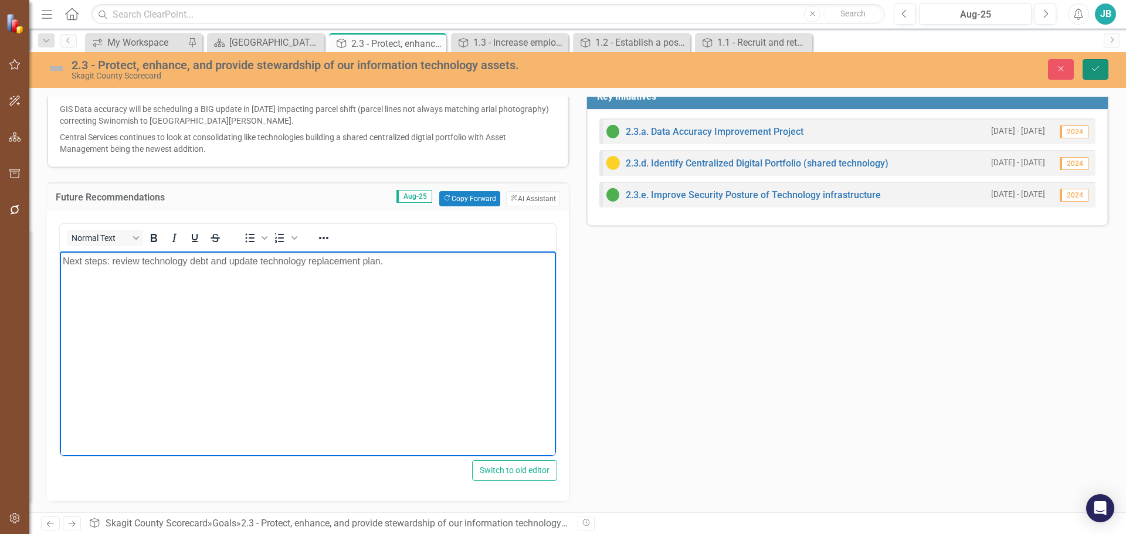
click at [1094, 70] on icon "Save" at bounding box center [1096, 69] width 11 height 8
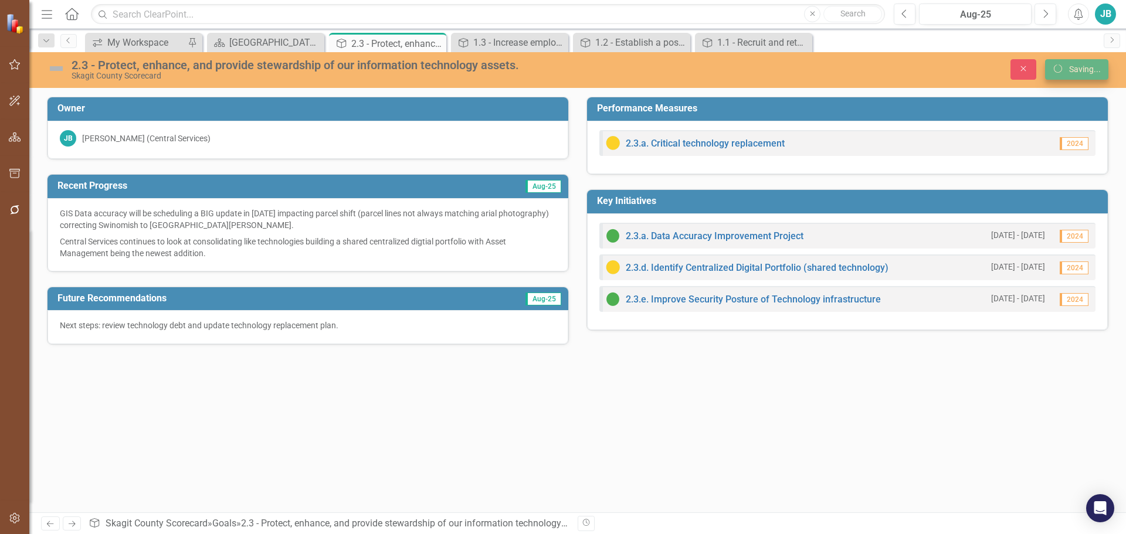
scroll to position [0, 0]
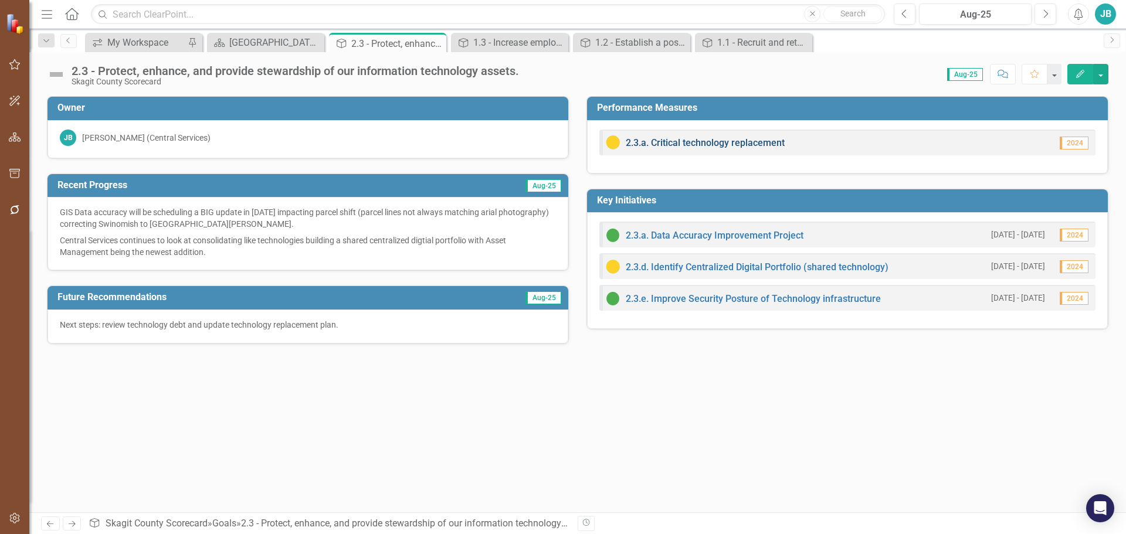
click at [715, 147] on link "2.3.a. Critical technology replacement" at bounding box center [705, 142] width 159 height 11
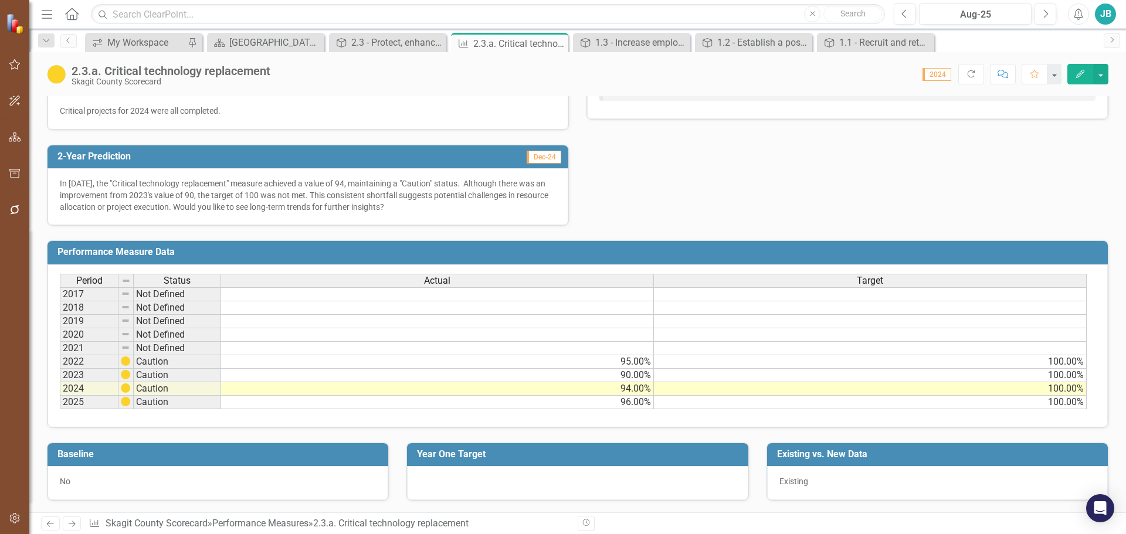
scroll to position [384, 0]
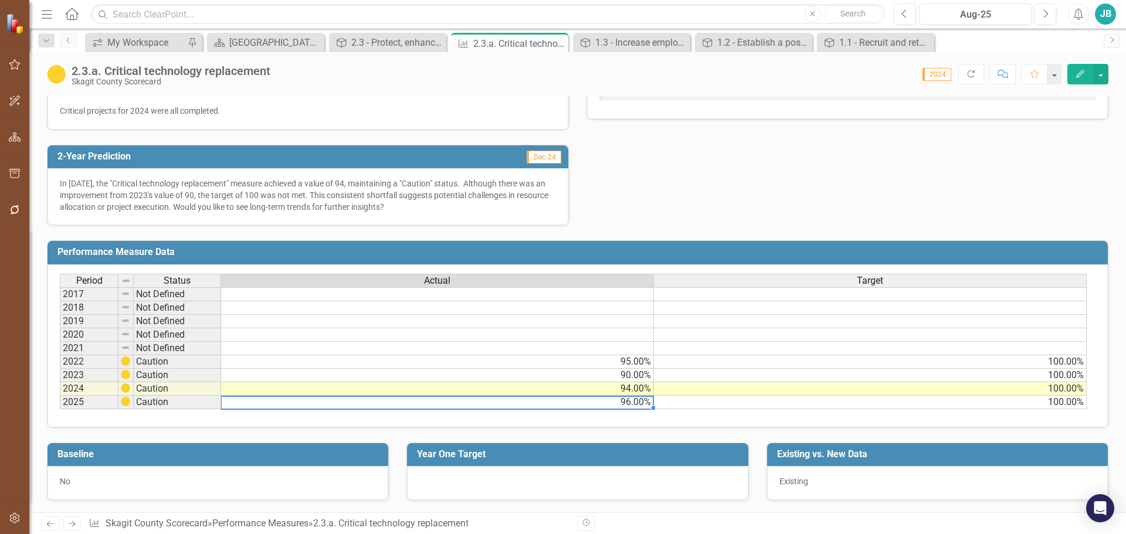
click at [621, 401] on td "96.00%" at bounding box center [437, 402] width 433 height 13
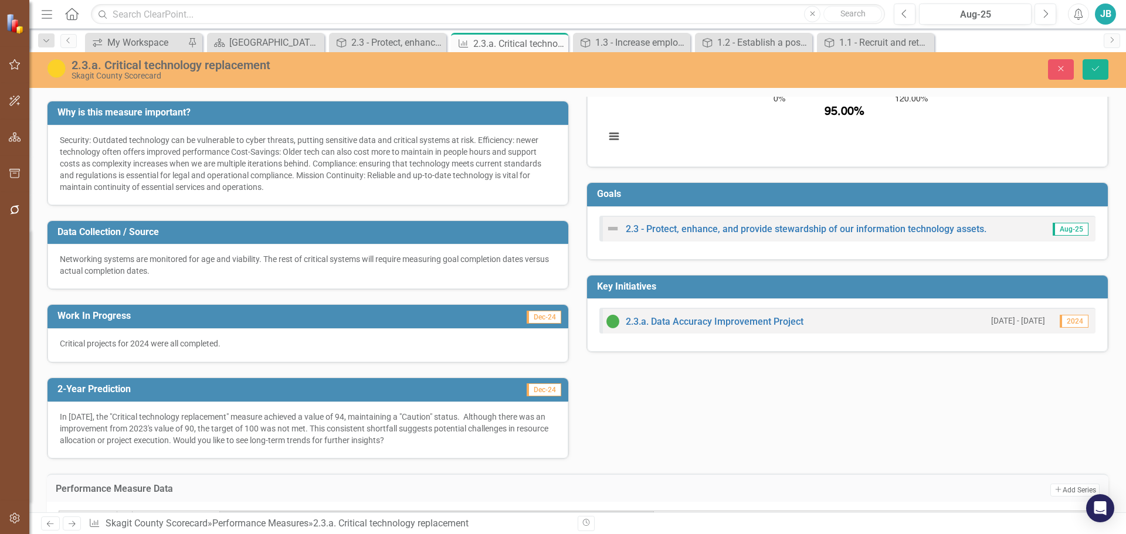
scroll to position [150, 0]
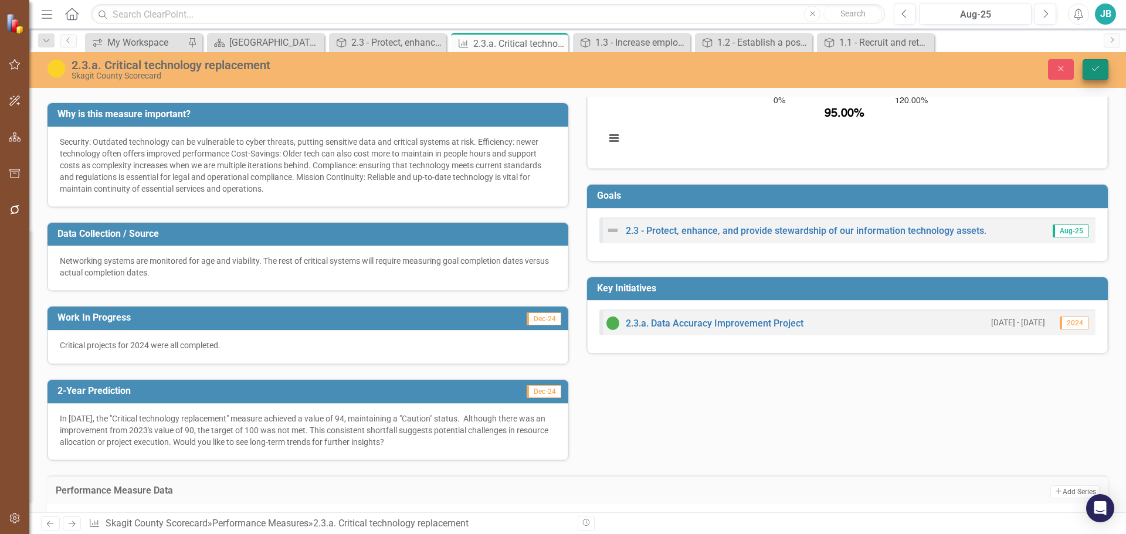
type textarea "85"
click at [1099, 62] on button "Save" at bounding box center [1096, 69] width 26 height 21
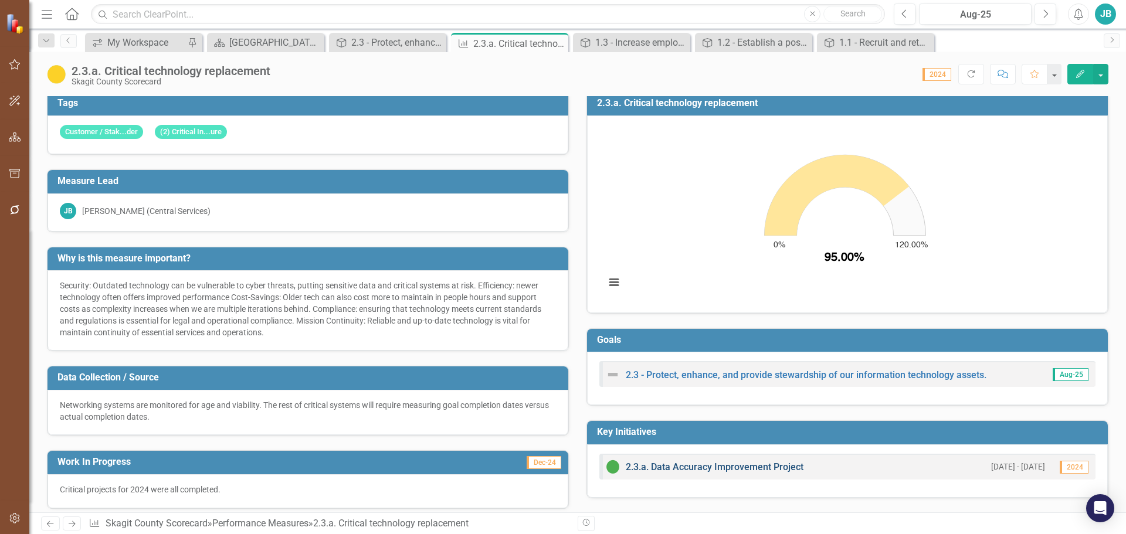
scroll to position [0, 0]
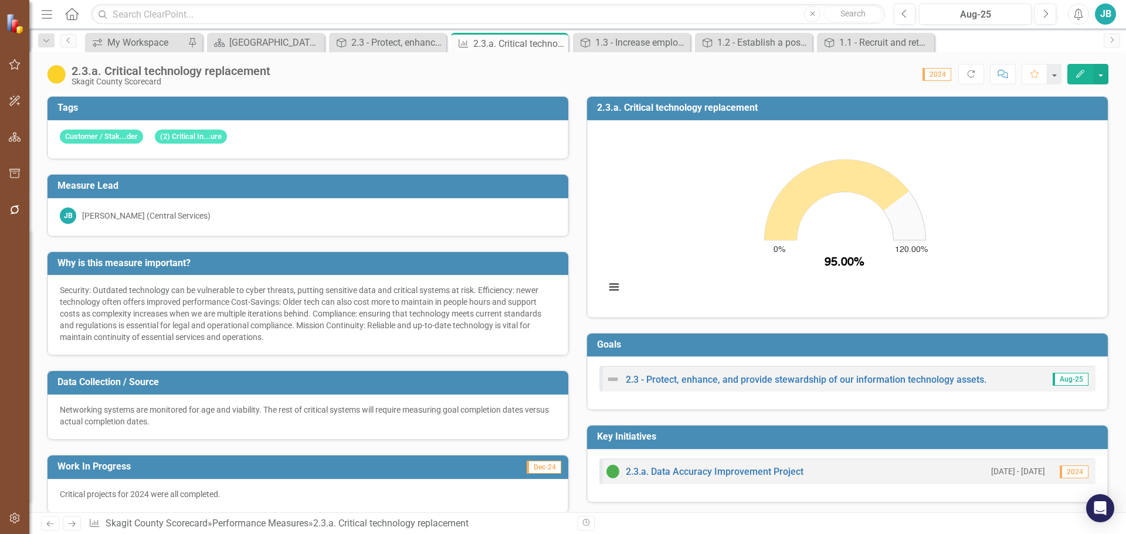
click at [777, 261] on rect "Interactive chart" at bounding box center [846, 218] width 492 height 176
click at [561, 42] on icon "Close" at bounding box center [557, 43] width 12 height 9
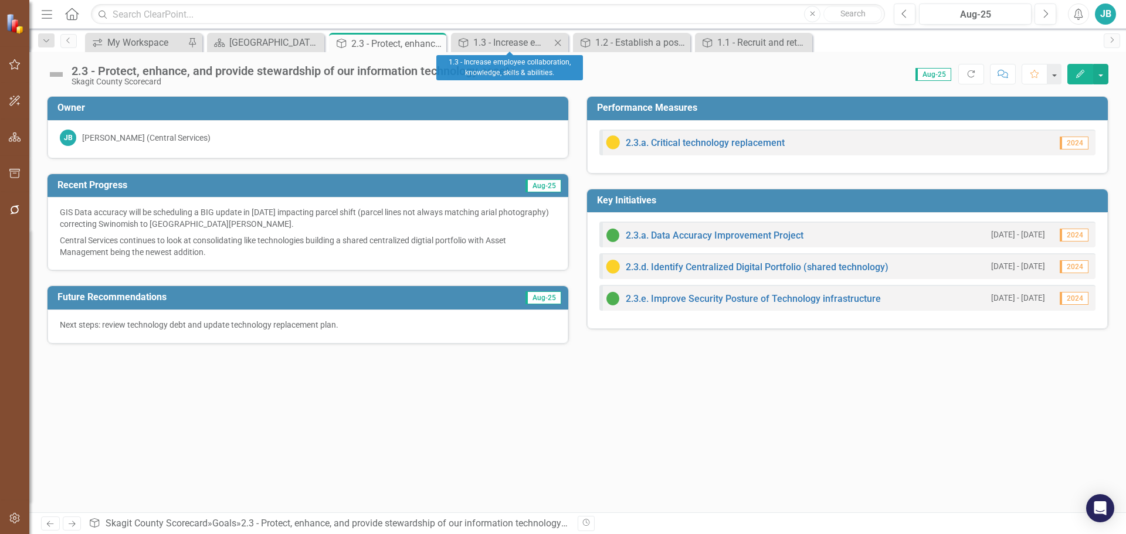
click at [561, 42] on icon "Close" at bounding box center [558, 42] width 12 height 9
click at [0, 0] on icon "Close" at bounding box center [0, 0] width 0 height 0
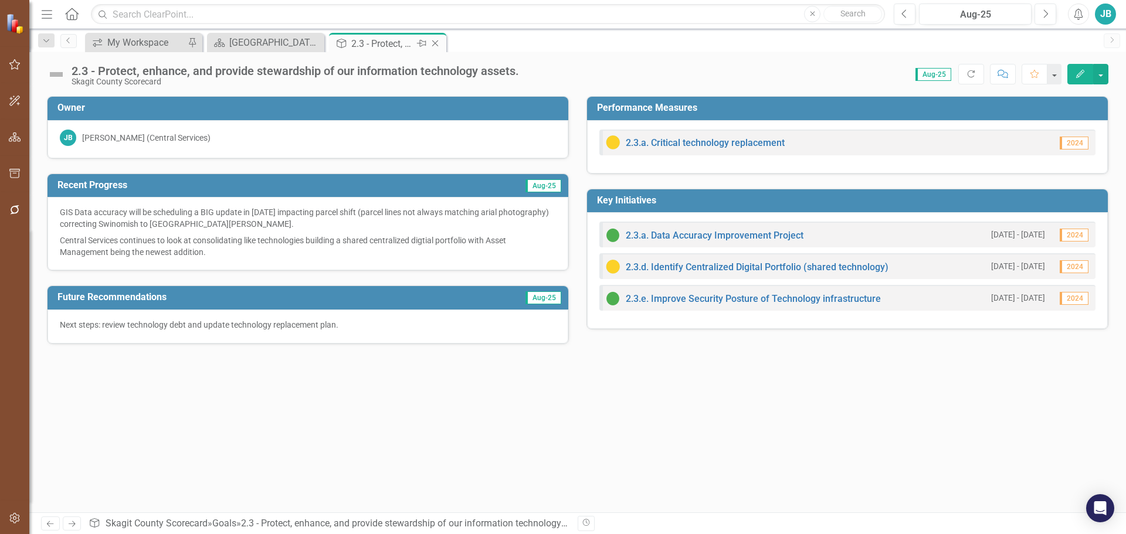
click at [436, 41] on icon "Close" at bounding box center [435, 43] width 12 height 9
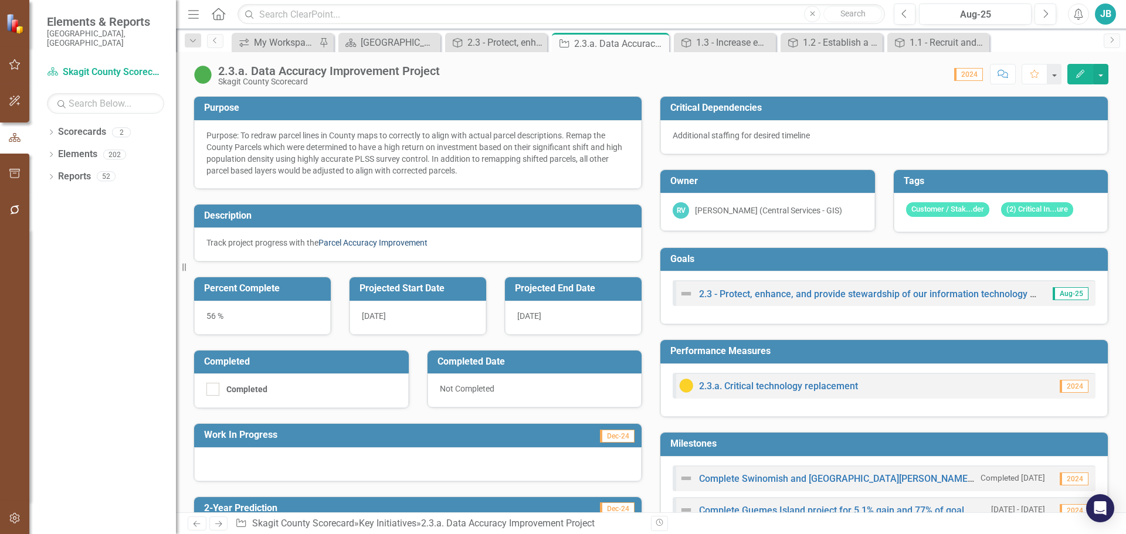
click at [379, 243] on link "Parcel Accuracy Improvement" at bounding box center [373, 242] width 109 height 9
